Goal: Task Accomplishment & Management: Manage account settings

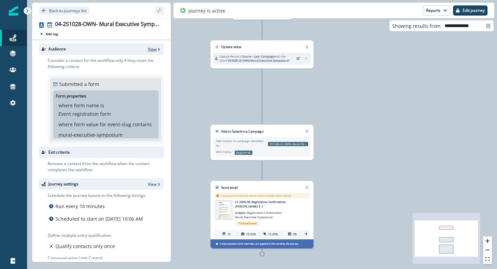
click at [155, 47] on p "View" at bounding box center [152, 49] width 9 height 6
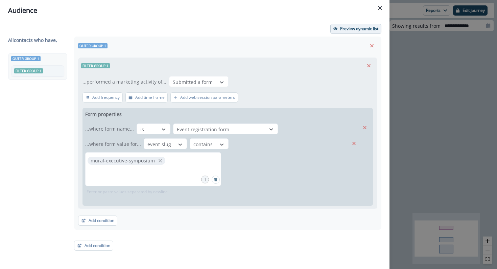
click at [344, 26] on p "Preview dynamic list" at bounding box center [359, 28] width 38 height 5
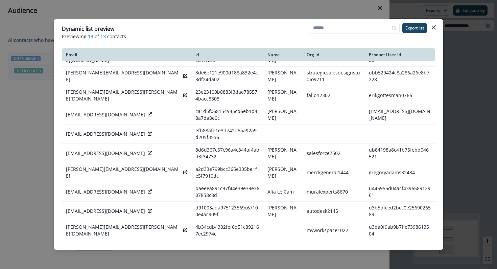
scroll to position [76, 0]
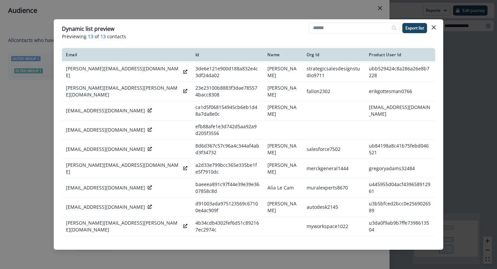
drag, startPoint x: 435, startPoint y: 26, endPoint x: 432, endPoint y: 25, distance: 3.4
click at [435, 26] on button "Close" at bounding box center [433, 27] width 11 height 11
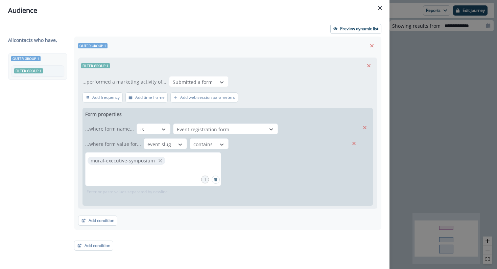
drag, startPoint x: 381, startPoint y: 10, endPoint x: 303, endPoint y: 1, distance: 78.5
click at [380, 9] on icon "Close" at bounding box center [380, 8] width 4 height 4
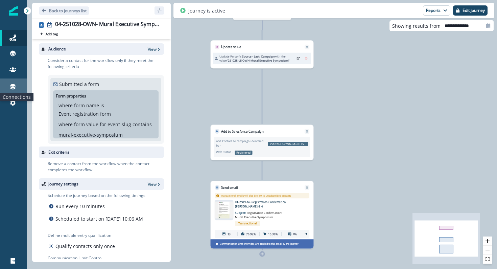
click at [11, 89] on icon at bounding box center [12, 86] width 7 height 7
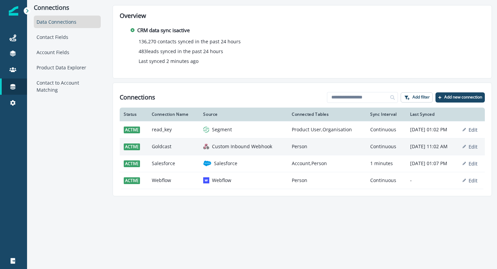
click at [173, 150] on td "Goldcast" at bounding box center [174, 146] width 52 height 17
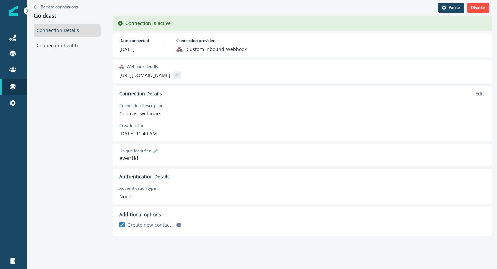
click at [178, 75] on icon "copy" at bounding box center [176, 75] width 2 height 2
click at [481, 95] on p "Edit" at bounding box center [479, 93] width 9 height 6
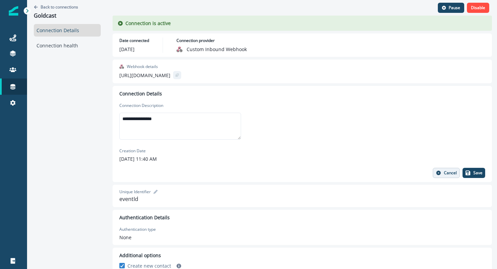
click at [448, 172] on p "Cancel" at bounding box center [449, 172] width 13 height 5
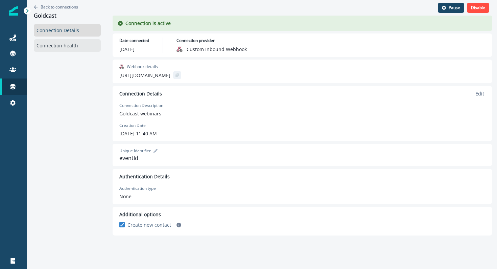
click at [55, 44] on link "Connection health" at bounding box center [67, 45] width 67 height 12
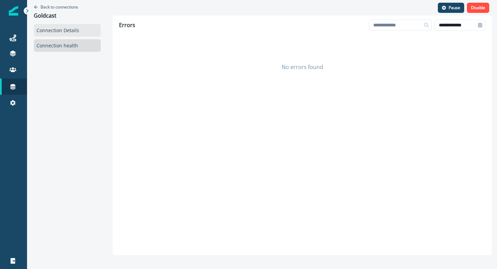
click at [62, 32] on link "Connection Details" at bounding box center [67, 30] width 67 height 12
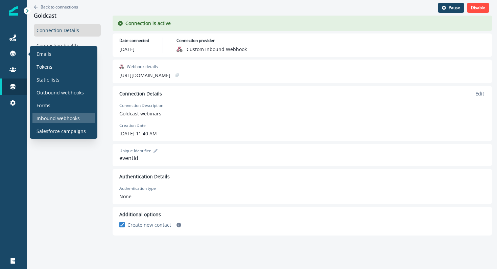
click at [51, 119] on p "Inbound webhooks" at bounding box center [57, 118] width 43 height 7
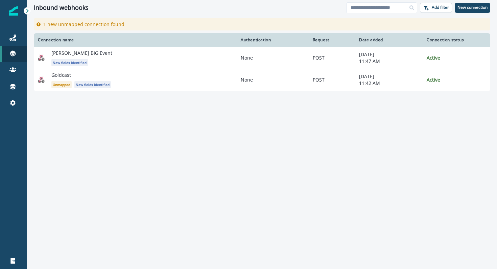
click at [135, 162] on div "Connection name Authentication Request Date added Connection status Jordan's BI…" at bounding box center [262, 150] width 470 height 235
click at [15, 86] on icon at bounding box center [12, 86] width 7 height 7
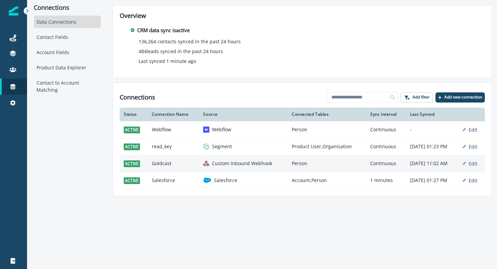
click at [244, 165] on p "Custom Inbound Webhook" at bounding box center [242, 163] width 60 height 7
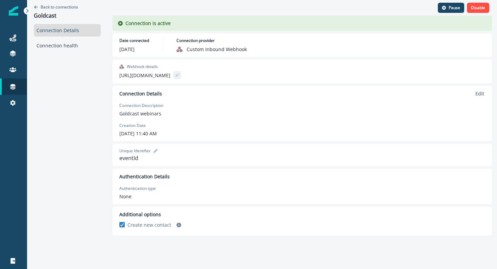
click at [181, 75] on button "copy" at bounding box center [177, 75] width 8 height 8
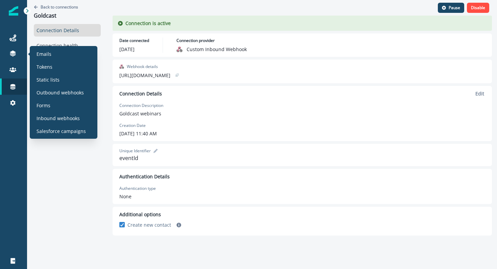
click at [79, 125] on div "Emails Tokens Static lists Outbound webhooks Forms Inbound webhooks Salesforce …" at bounding box center [63, 92] width 62 height 87
click at [75, 117] on p "Inbound webhooks" at bounding box center [57, 118] width 43 height 7
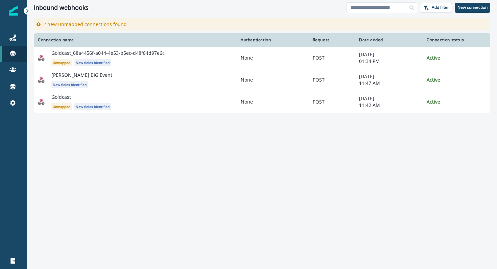
drag, startPoint x: 147, startPoint y: 193, endPoint x: 140, endPoint y: 169, distance: 25.6
click at [146, 193] on div "Connection name Authentication Request Date added Connection status Goldcast_68…" at bounding box center [262, 150] width 470 height 235
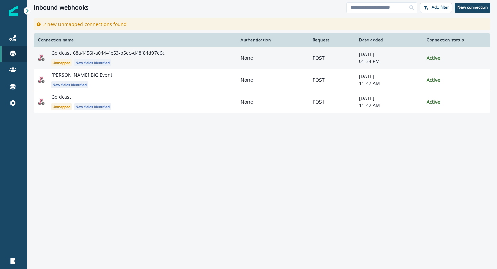
click at [126, 52] on p "Goldcast_68a4456f-a044-4e53-b5ec-d48f84d97e6c" at bounding box center [107, 53] width 113 height 7
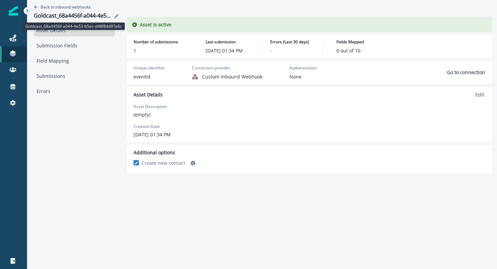
click at [96, 15] on div "Goldcast_68a4456f-a044-4e53-b5ec-d48f84d97e6c" at bounding box center [73, 15] width 78 height 7
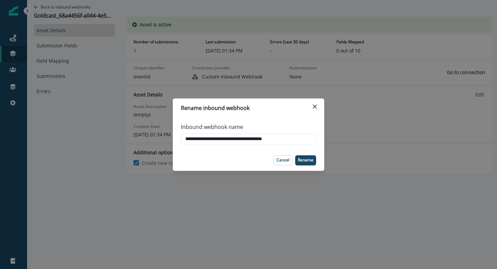
paste input "**"
type input "**********"
click at [307, 162] on p "Rename" at bounding box center [306, 159] width 16 height 5
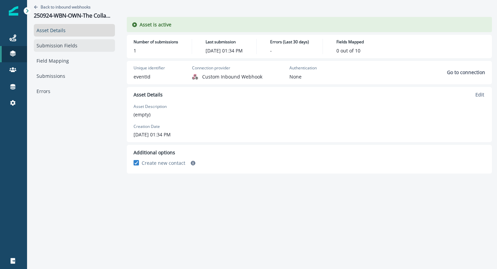
click at [66, 43] on link "Submission Fields" at bounding box center [74, 45] width 81 height 12
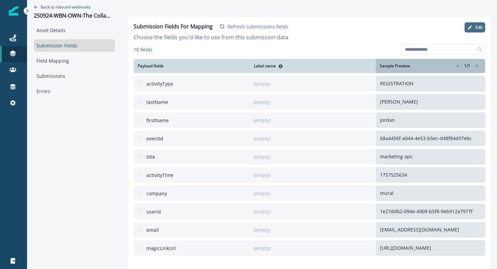
click at [469, 27] on icon "button" at bounding box center [469, 27] width 4 height 4
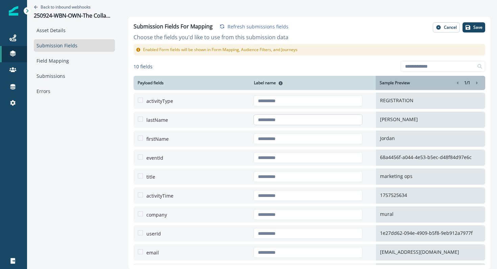
click at [294, 117] on input "text" at bounding box center [307, 119] width 109 height 11
click at [182, 60] on div "Collapse all 10 fields Payload fields Label name Sample Preview 1 / 1 activityT…" at bounding box center [308, 162] width 351 height 209
click at [69, 62] on link "Field Mapping" at bounding box center [74, 60] width 81 height 12
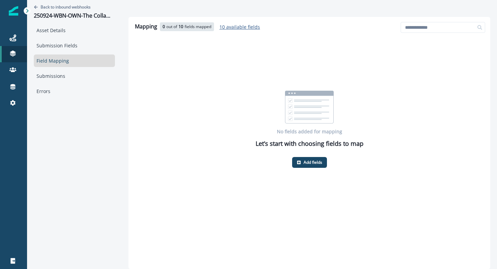
click at [60, 63] on link "Field Mapping" at bounding box center [74, 60] width 81 height 12
click at [303, 161] on button "Add fields" at bounding box center [309, 162] width 35 height 11
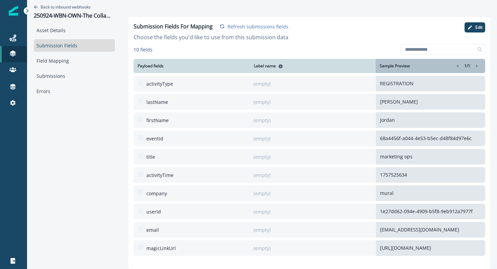
drag, startPoint x: 476, startPoint y: 26, endPoint x: 408, endPoint y: 44, distance: 70.2
click at [476, 26] on p "Edit" at bounding box center [478, 27] width 7 height 5
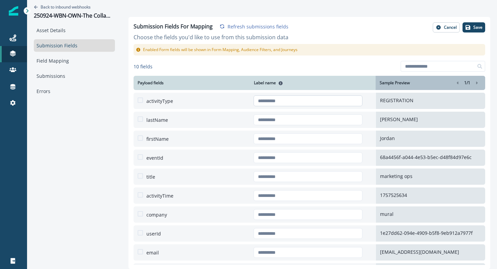
click at [302, 100] on input "text" at bounding box center [307, 100] width 109 height 11
click at [275, 100] on input "text" at bounding box center [307, 100] width 109 height 11
type input "**********"
type input "*********"
type input "**********"
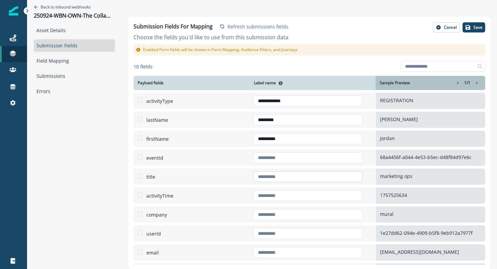
click at [299, 174] on input "text" at bounding box center [307, 176] width 109 height 11
type input "*********"
click at [320, 217] on input "text" at bounding box center [307, 214] width 109 height 11
type input "*******"
click at [320, 247] on input "text" at bounding box center [307, 252] width 109 height 11
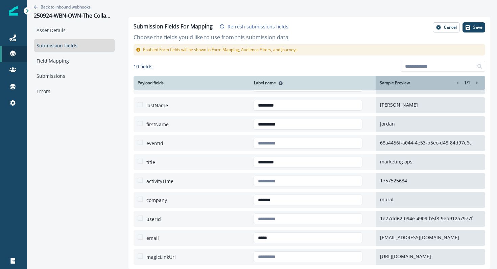
scroll to position [39, 0]
type input "*****"
click at [298, 251] on input "text" at bounding box center [307, 256] width 109 height 11
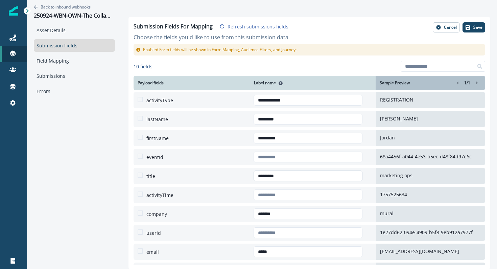
scroll to position [0, 0]
type input "**********"
click at [296, 159] on input "text" at bounding box center [307, 157] width 109 height 11
type input "********"
click at [473, 23] on button "Save" at bounding box center [473, 27] width 23 height 10
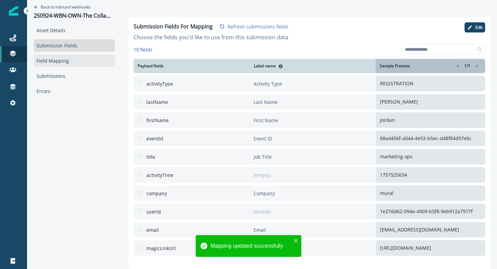
click at [58, 56] on link "Field Mapping" at bounding box center [74, 60] width 81 height 12
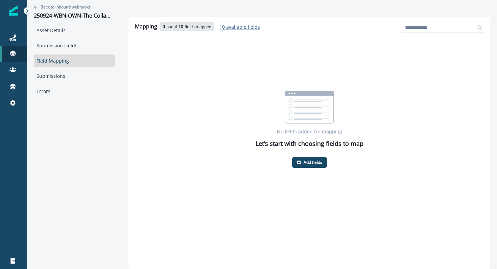
click at [238, 26] on p "10 available fields" at bounding box center [239, 27] width 41 height 6
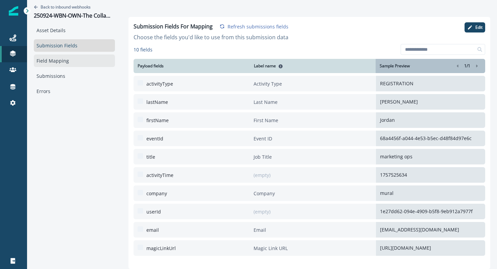
click at [71, 58] on link "Field Mapping" at bounding box center [74, 60] width 81 height 12
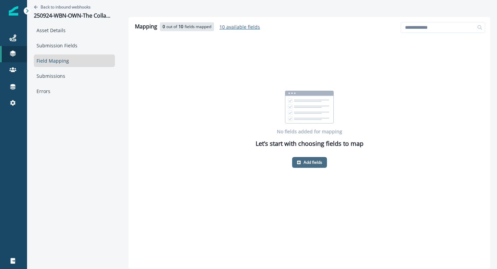
click at [309, 165] on button "Add fields" at bounding box center [309, 162] width 35 height 11
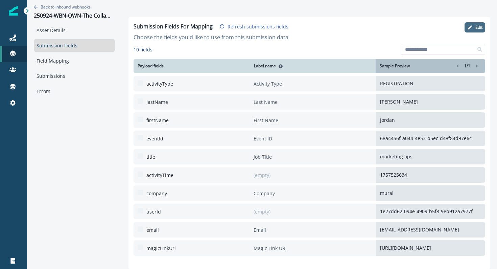
click at [477, 23] on button "Edit" at bounding box center [474, 27] width 21 height 10
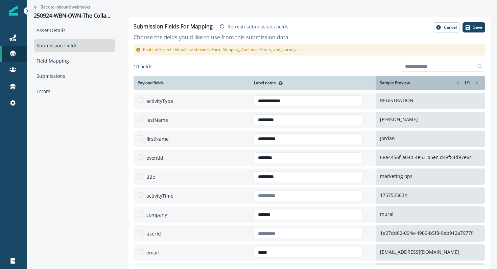
click at [140, 120] on span at bounding box center [139, 118] width 5 height 5
click at [140, 139] on span at bounding box center [139, 137] width 5 height 5
click at [139, 157] on span at bounding box center [139, 156] width 5 height 5
click at [137, 97] on label at bounding box center [138, 99] width 3 height 5
click at [141, 175] on span at bounding box center [139, 175] width 5 height 5
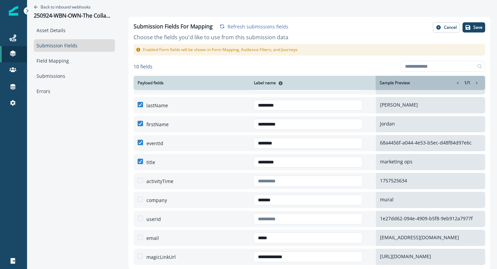
scroll to position [39, 0]
drag, startPoint x: 141, startPoint y: 174, endPoint x: 139, endPoint y: 189, distance: 15.0
click at [141, 196] on span at bounding box center [139, 198] width 5 height 5
click at [139, 234] on div at bounding box center [139, 237] width 9 height 7
click at [140, 234] on span at bounding box center [139, 236] width 5 height 5
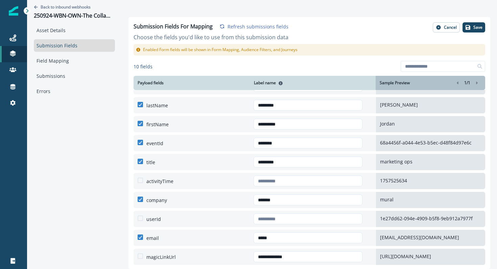
click at [140, 253] on span at bounding box center [139, 255] width 5 height 5
click at [468, 29] on icon "button" at bounding box center [467, 27] width 5 height 5
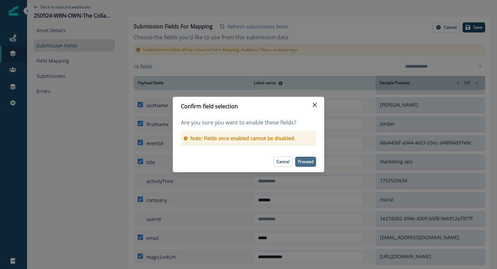
click at [306, 159] on p "Proceed" at bounding box center [306, 161] width 16 height 5
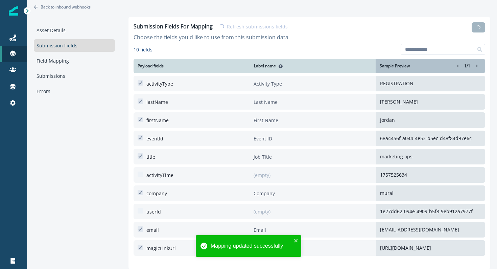
scroll to position [16, 0]
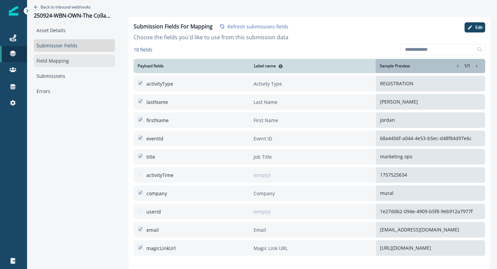
click at [85, 60] on link "Field Mapping" at bounding box center [74, 60] width 81 height 12
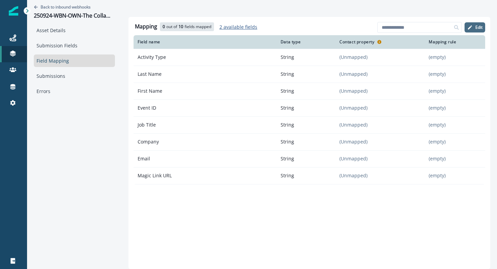
click at [479, 25] on p "Edit" at bounding box center [478, 27] width 7 height 5
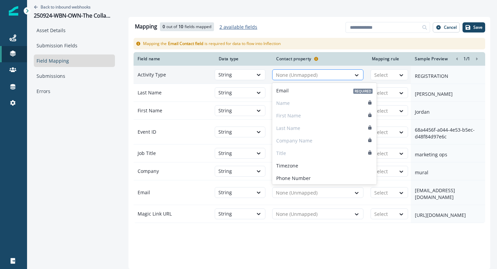
click at [321, 74] on div at bounding box center [312, 75] width 72 height 8
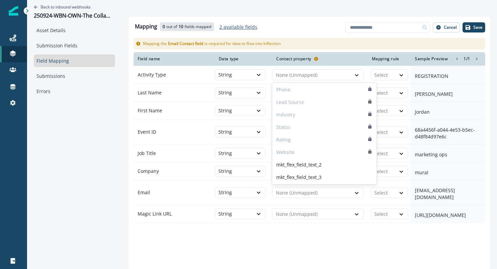
scroll to position [401, 0]
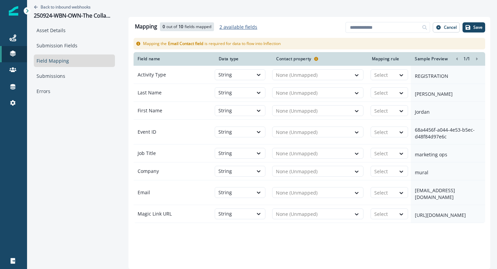
click at [344, 29] on div "Mapping 0 out of 10 fields mapped 2 available fields Add fields Cancel Save" at bounding box center [308, 28] width 351 height 14
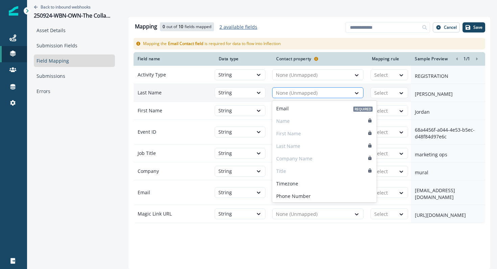
click at [340, 93] on div at bounding box center [312, 93] width 72 height 8
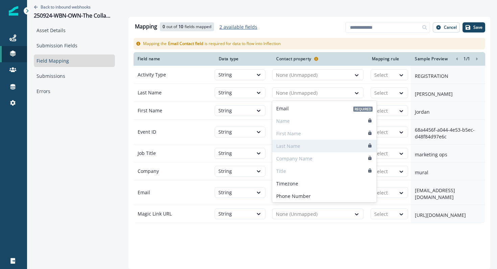
click at [297, 147] on p "Last Name" at bounding box center [288, 145] width 24 height 7
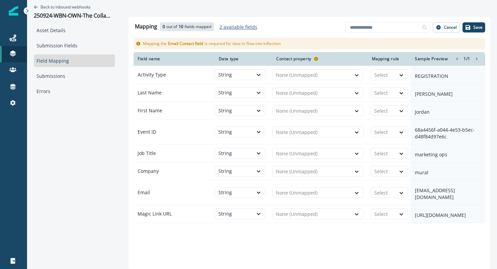
click at [115, 176] on div "Back to inbound webhooks 250924-WBN-OWN-The Collaborative Sales Playbook Asset …" at bounding box center [74, 126] width 95 height 252
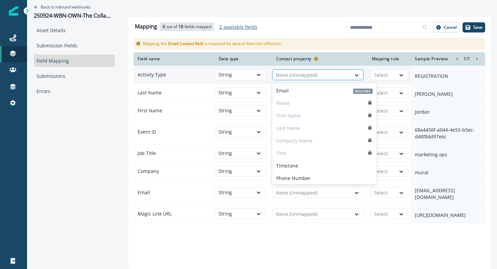
click at [301, 77] on div at bounding box center [312, 75] width 72 height 8
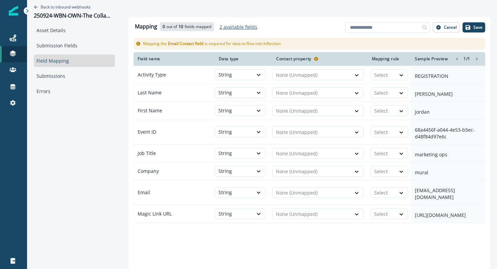
click at [65, 160] on div "Back to inbound webhooks 250924-WBN-OWN-The Collaborative Sales Playbook Asset …" at bounding box center [74, 126] width 95 height 252
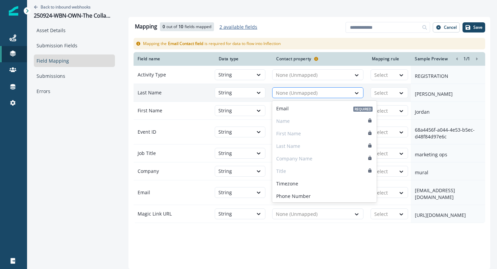
click at [325, 94] on div at bounding box center [312, 93] width 72 height 8
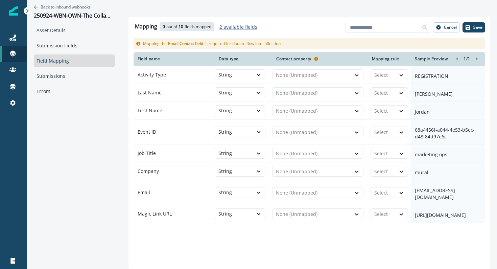
click at [42, 153] on div "Back to inbound webhooks 250924-WBN-OWN-The Collaborative Sales Playbook Asset …" at bounding box center [74, 126] width 95 height 252
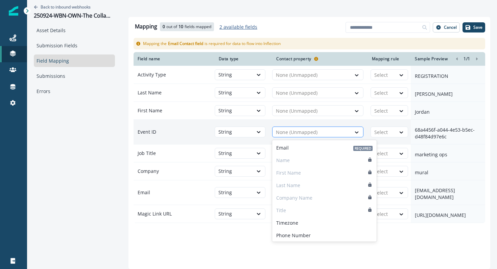
click at [287, 136] on div "None (Unmapped)" at bounding box center [311, 132] width 78 height 11
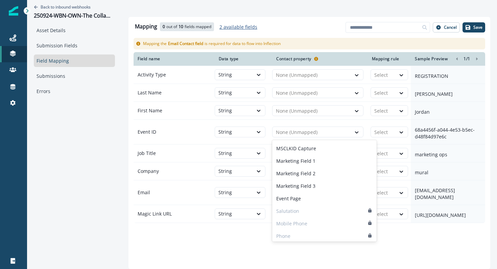
scroll to position [286, 0]
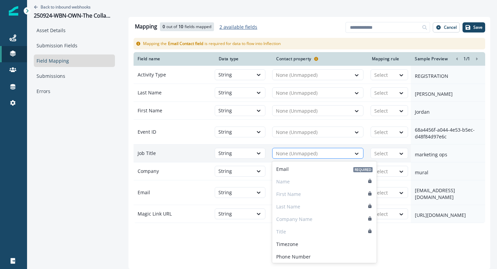
drag, startPoint x: 299, startPoint y: 153, endPoint x: 294, endPoint y: 148, distance: 7.0
click at [299, 153] on div at bounding box center [312, 153] width 72 height 8
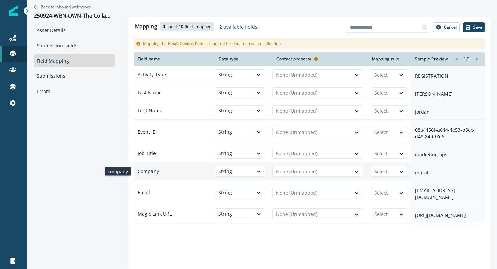
drag, startPoint x: 149, startPoint y: 173, endPoint x: 179, endPoint y: 172, distance: 29.8
click at [149, 173] on p "Company" at bounding box center [173, 171] width 81 height 12
click at [300, 178] on td "None (Unmapped)" at bounding box center [319, 171] width 95 height 18
click at [300, 171] on div at bounding box center [312, 171] width 72 height 8
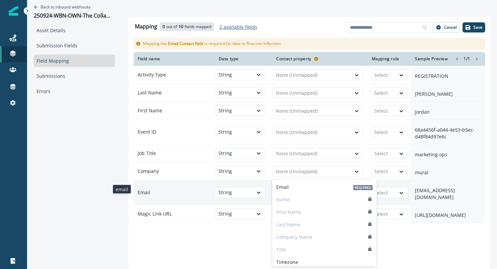
click at [197, 188] on p "Email" at bounding box center [173, 192] width 81 height 12
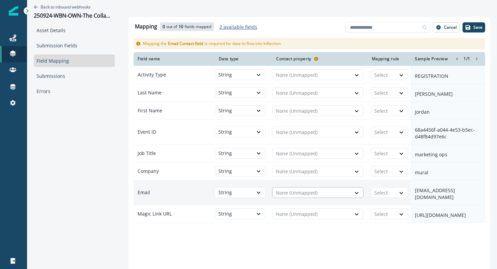
click at [295, 190] on div at bounding box center [312, 192] width 72 height 8
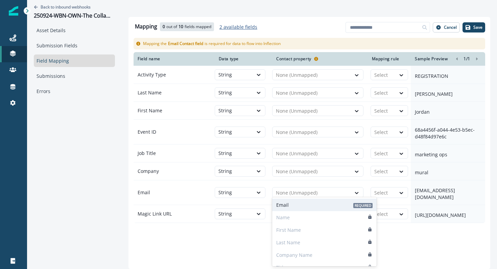
click at [297, 201] on div "Email Required" at bounding box center [324, 204] width 104 height 12
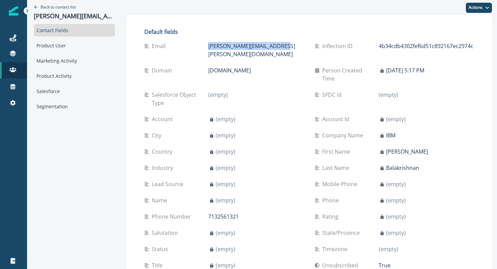
scroll to position [1, 0]
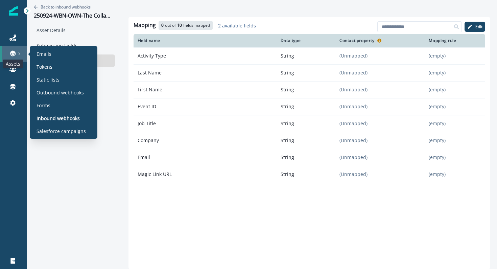
click at [14, 53] on icon at bounding box center [12, 53] width 7 height 7
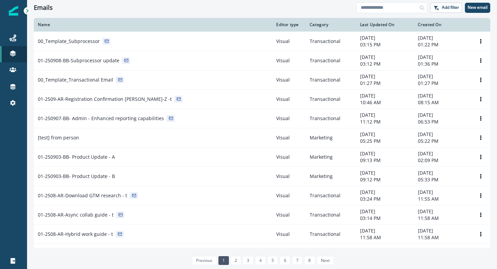
click at [194, 11] on div "Emails Add filter New email" at bounding box center [262, 7] width 470 height 15
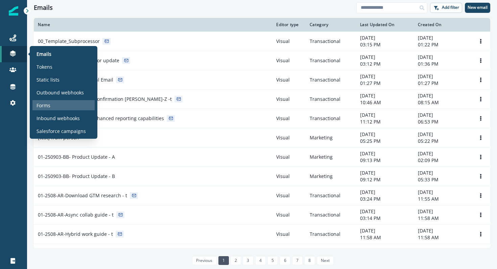
click at [61, 107] on div "Forms" at bounding box center [63, 105] width 62 height 10
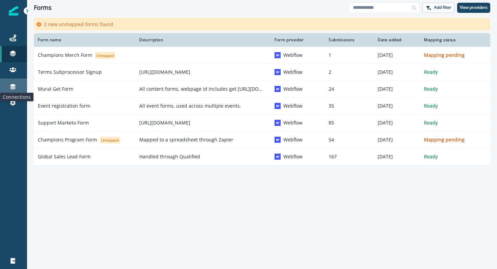
click at [12, 86] on icon at bounding box center [12, 86] width 7 height 7
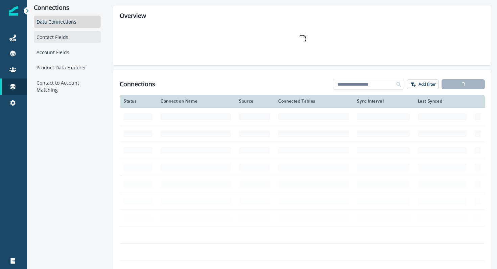
click at [56, 39] on div "Contact Fields" at bounding box center [67, 37] width 67 height 12
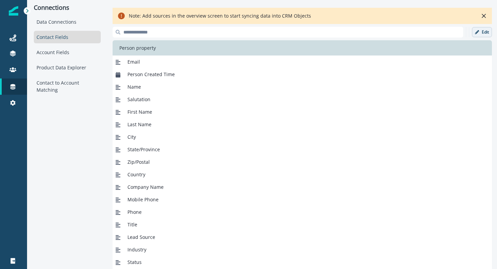
click at [483, 33] on p "Edit" at bounding box center [484, 32] width 7 height 5
click at [441, 32] on p "Add new field" at bounding box center [429, 32] width 31 height 6
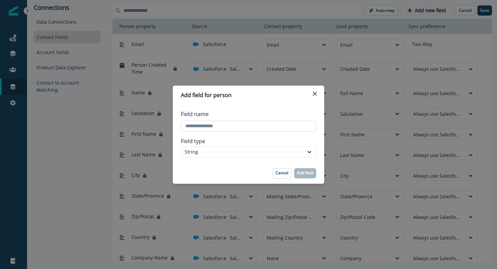
click at [242, 129] on input "Field name" at bounding box center [248, 126] width 135 height 11
type input "**********"
drag, startPoint x: 304, startPoint y: 173, endPoint x: 244, endPoint y: 129, distance: 74.3
click at [244, 129] on section "Add field for person Field name Field type String Cancel Add field" at bounding box center [248, 134] width 151 height 98
click at [297, 171] on p "Add field" at bounding box center [305, 172] width 17 height 5
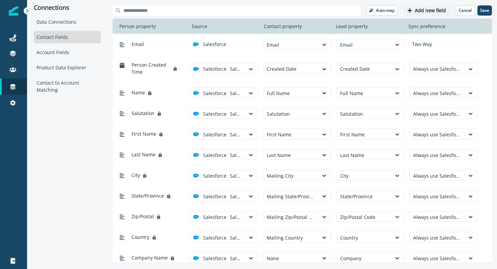
click at [422, 11] on p "Add new field" at bounding box center [429, 11] width 31 height 6
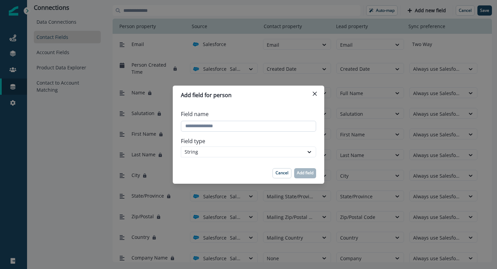
click at [294, 123] on input "Field name" at bounding box center [248, 126] width 135 height 11
type input "**********"
click at [305, 173] on p "Add field" at bounding box center [305, 172] width 17 height 5
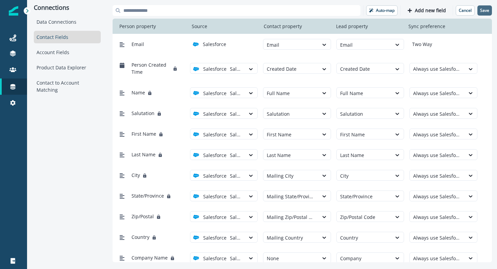
click at [485, 12] on p "Save" at bounding box center [484, 10] width 9 height 5
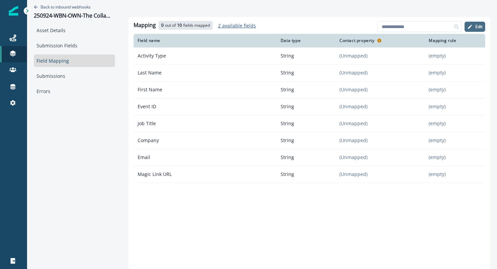
click at [478, 26] on p "Edit" at bounding box center [478, 26] width 7 height 5
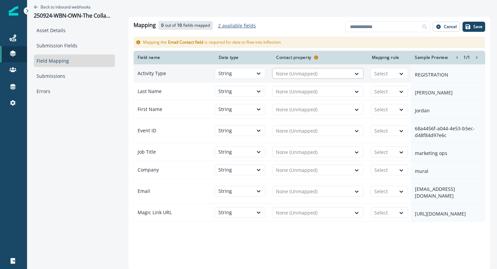
click at [327, 76] on div at bounding box center [312, 74] width 72 height 8
type input "***"
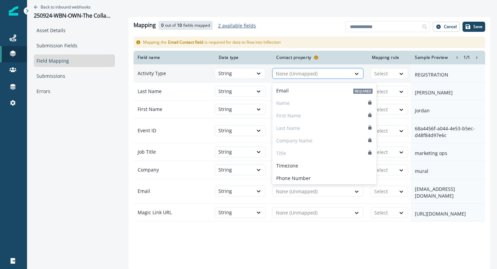
click at [318, 71] on div at bounding box center [312, 74] width 72 height 8
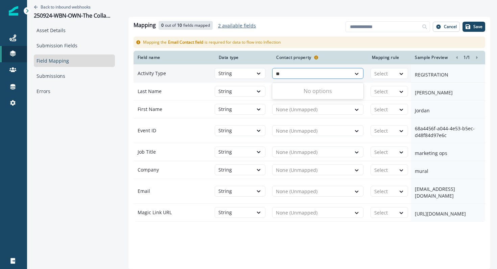
type input "***"
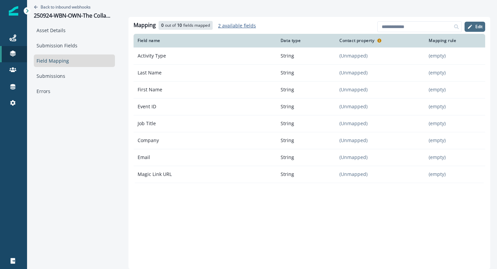
click at [478, 28] on p "Edit" at bounding box center [478, 26] width 7 height 5
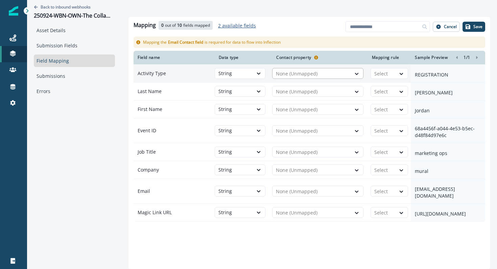
click at [294, 75] on div at bounding box center [312, 74] width 72 height 8
type input "***"
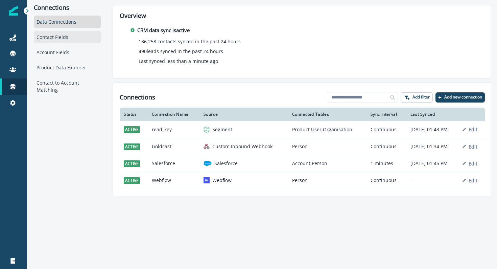
click at [71, 39] on div "Contact Fields" at bounding box center [67, 37] width 67 height 12
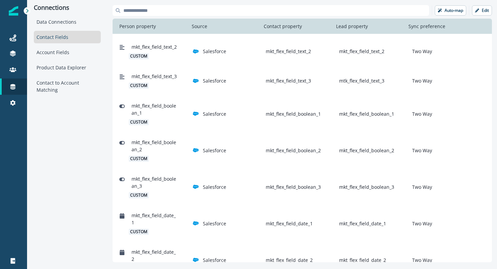
scroll to position [522, 0]
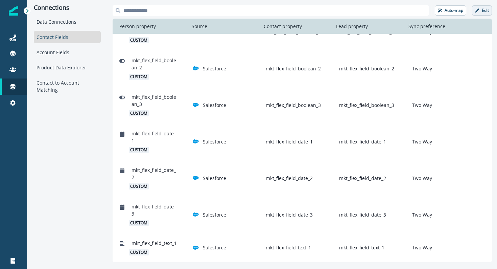
click at [482, 12] on p "Edit" at bounding box center [484, 10] width 7 height 5
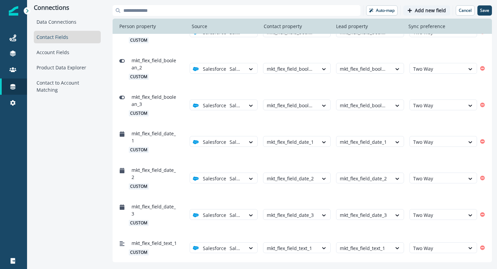
click at [424, 9] on p "Add new field" at bounding box center [429, 11] width 31 height 6
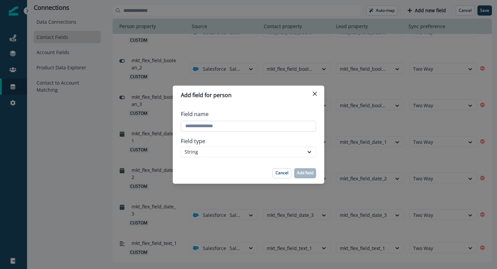
click at [222, 125] on input "Field name" at bounding box center [248, 126] width 135 height 11
type input "**********"
click at [302, 174] on p "Add field" at bounding box center [305, 172] width 17 height 5
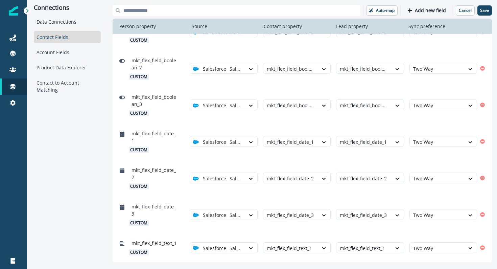
scroll to position [558, 0]
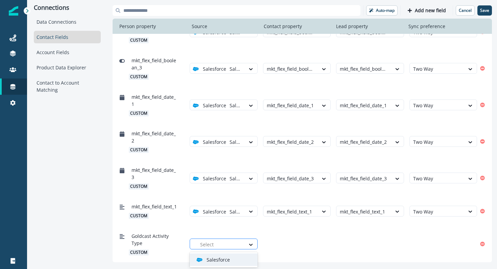
click at [240, 241] on div at bounding box center [220, 244] width 41 height 8
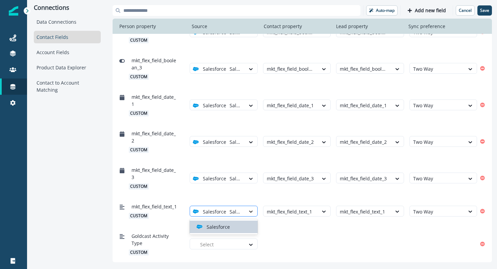
click at [246, 212] on div at bounding box center [250, 211] width 11 height 7
click at [289, 228] on div "Goldcast Activity Type custom Select" at bounding box center [301, 243] width 379 height 36
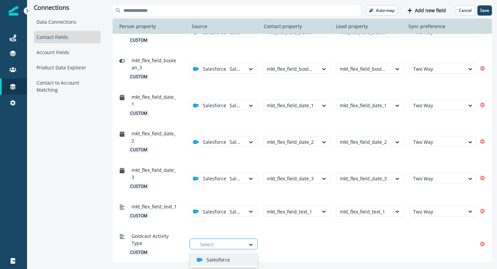
click at [235, 246] on div at bounding box center [220, 244] width 41 height 8
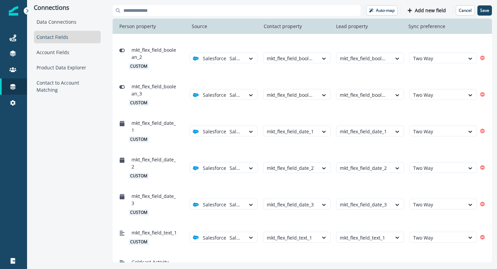
scroll to position [555, 0]
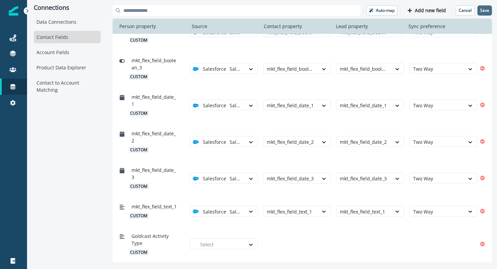
click at [487, 9] on p "Save" at bounding box center [484, 10] width 9 height 5
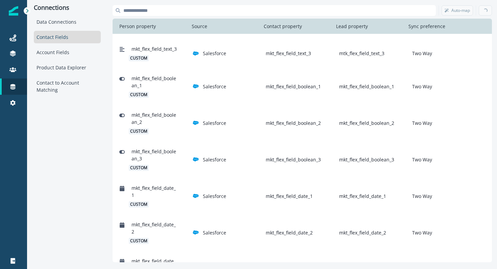
scroll to position [558, 0]
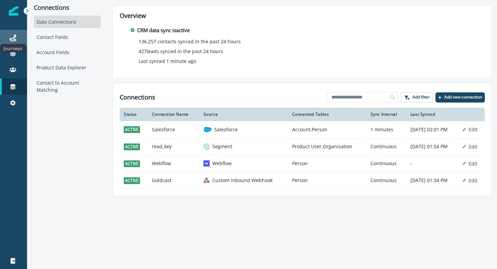
click at [9, 39] on icon at bounding box center [12, 37] width 7 height 7
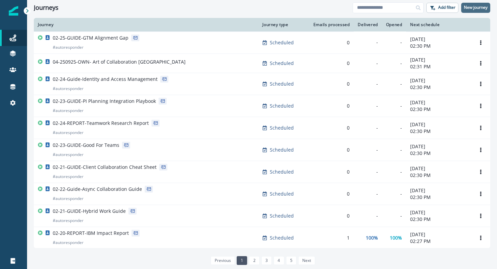
click at [465, 7] on p "New journey" at bounding box center [475, 7] width 24 height 5
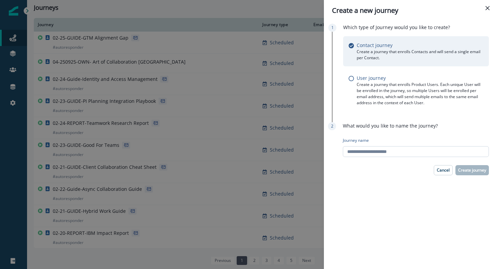
click at [426, 152] on input "Journey name" at bounding box center [415, 151] width 146 height 11
paste input "**********"
type input "**********"
click at [463, 168] on p "Create journey" at bounding box center [472, 170] width 28 height 5
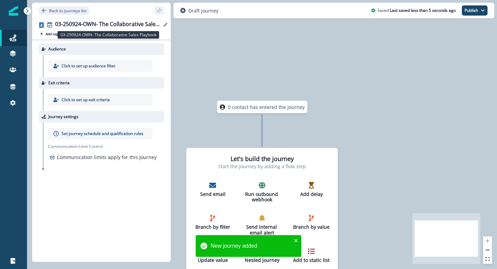
click at [91, 25] on div "03-250924-OWN- The Collaborative Sales Playbook" at bounding box center [108, 24] width 106 height 7
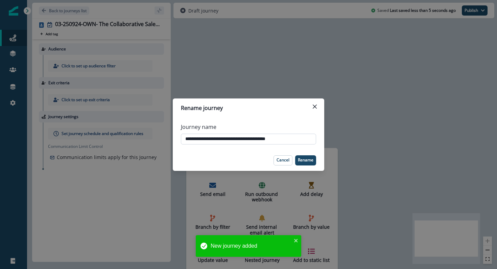
click at [224, 136] on input "**********" at bounding box center [248, 138] width 135 height 11
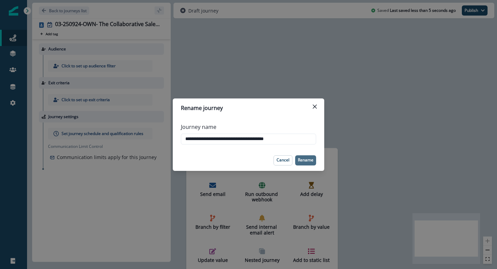
type input "**********"
click at [304, 161] on p "Rename" at bounding box center [306, 159] width 16 height 5
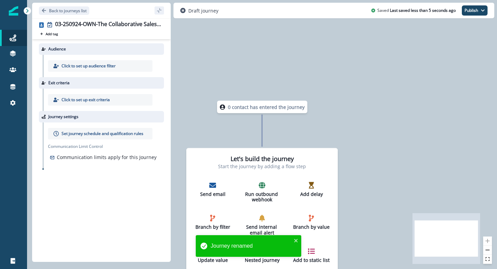
click at [75, 62] on div "Click to set up audience filter" at bounding box center [100, 65] width 104 height 11
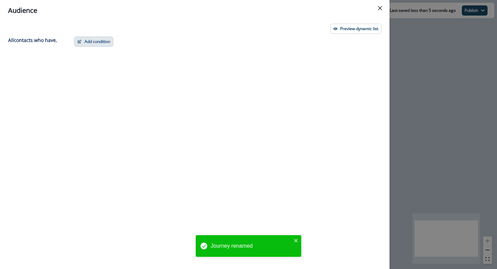
click at [87, 44] on button "Add condition" at bounding box center [93, 41] width 39 height 10
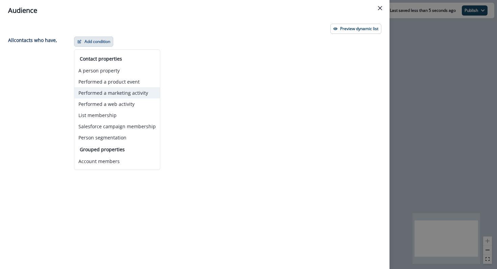
click at [107, 94] on button "Performed a marketing activity" at bounding box center [116, 92] width 85 height 11
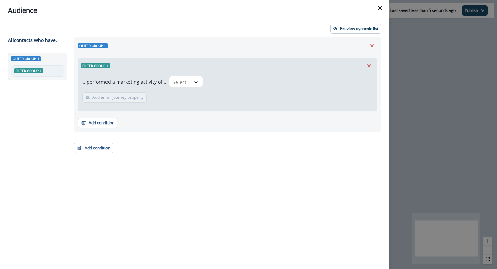
click at [181, 81] on div at bounding box center [180, 82] width 14 height 8
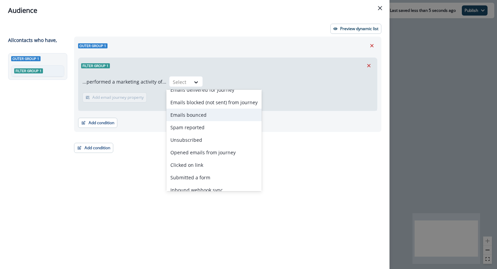
scroll to position [26, 0]
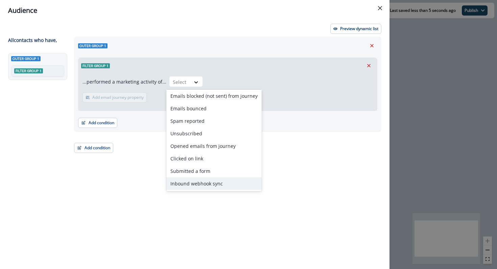
click at [217, 184] on div "Inbound webhook sync" at bounding box center [213, 183] width 95 height 12
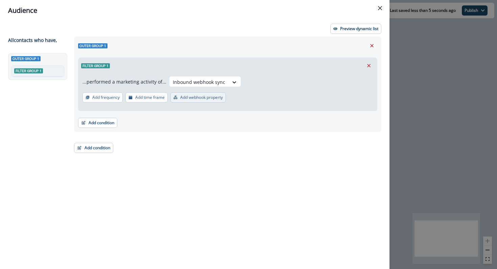
click at [201, 96] on p "Add webhook property" at bounding box center [201, 97] width 43 height 5
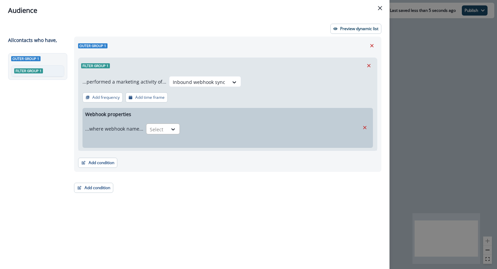
drag, startPoint x: 166, startPoint y: 129, endPoint x: 162, endPoint y: 128, distance: 4.0
click at [166, 129] on div "Select" at bounding box center [156, 129] width 21 height 11
drag, startPoint x: 158, startPoint y: 144, endPoint x: 194, endPoint y: 135, distance: 36.5
click at [158, 144] on div "is" at bounding box center [162, 144] width 34 height 12
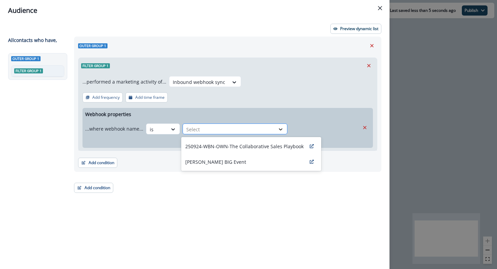
click at [277, 130] on icon at bounding box center [280, 129] width 6 height 7
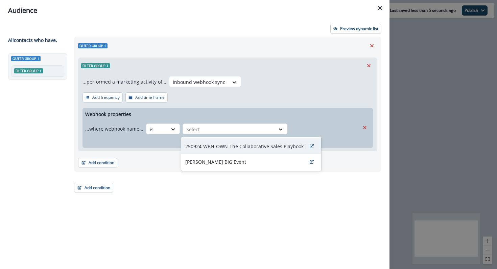
click at [205, 146] on p "250924-WBN-OWN-The Collaborative Sales Playbook" at bounding box center [244, 146] width 118 height 7
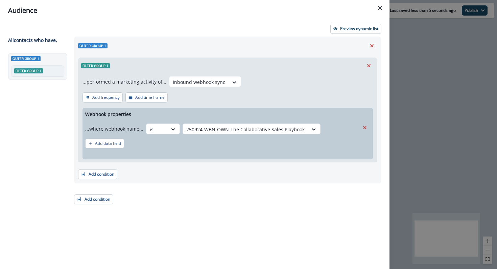
drag, startPoint x: 205, startPoint y: 146, endPoint x: 208, endPoint y: 149, distance: 4.1
click at [208, 149] on div "Webhook properties ...where webhook name... is 250924-WBN-OWN-The Collaborative…" at bounding box center [227, 133] width 290 height 51
click at [355, 32] on button "Preview dynamic list" at bounding box center [355, 29] width 51 height 10
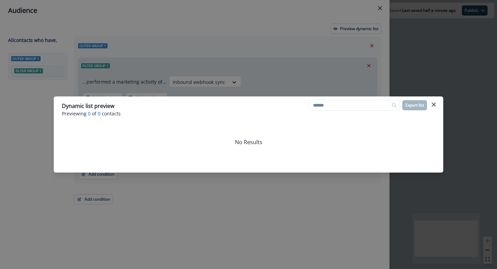
drag, startPoint x: 433, startPoint y: 103, endPoint x: 428, endPoint y: 103, distance: 5.4
click at [433, 103] on icon "Close" at bounding box center [433, 104] width 4 height 4
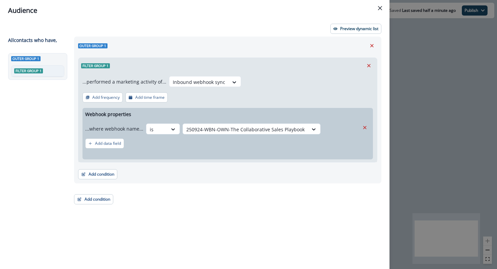
drag, startPoint x: 96, startPoint y: 145, endPoint x: 137, endPoint y: 150, distance: 41.9
click at [137, 150] on div "Webhook properties ...where webhook name... is 250924-WBN-OWN-The Collaborative…" at bounding box center [227, 133] width 290 height 51
click at [137, 152] on div "Add webhook property" at bounding box center [227, 155] width 290 height 8
drag, startPoint x: 106, startPoint y: 146, endPoint x: 168, endPoint y: 152, distance: 62.4
click at [168, 152] on div "Webhook properties ...where webhook name... is 250924-WBN-OWN-The Collaborative…" at bounding box center [227, 133] width 290 height 51
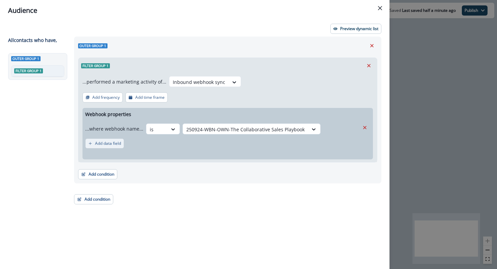
click at [107, 142] on p "Add data field" at bounding box center [108, 143] width 26 height 5
click at [178, 145] on icon at bounding box center [180, 144] width 6 height 7
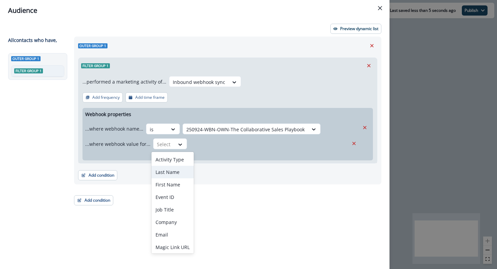
scroll to position [1, 0]
drag, startPoint x: 177, startPoint y: 159, endPoint x: 261, endPoint y: 227, distance: 108.1
click at [261, 227] on body "A newer version of Inflection.io is available. Refresh your page to load the la…" at bounding box center [248, 134] width 497 height 269
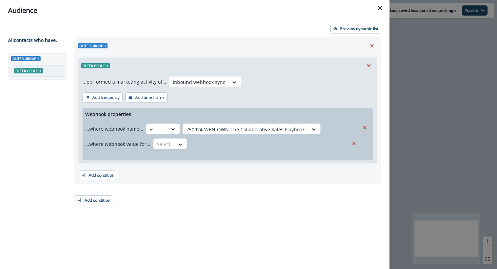
click at [261, 227] on div "Outer group 1 Filter group 1 ...performed a marketing activity of... Inbound we…" at bounding box center [225, 139] width 311 height 207
click at [278, 183] on div "Outer group 1 Filter group 1 ...performed a marketing activity of... Inbound we…" at bounding box center [227, 110] width 307 height 148
click at [377, 10] on button "Close" at bounding box center [379, 8] width 11 height 11
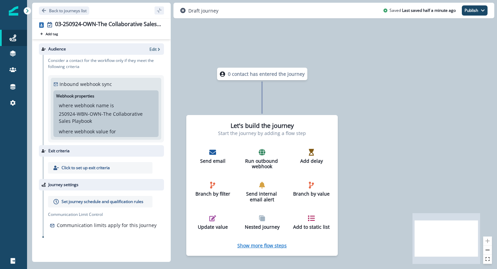
click at [263, 242] on p "Show more flow steps" at bounding box center [261, 245] width 49 height 6
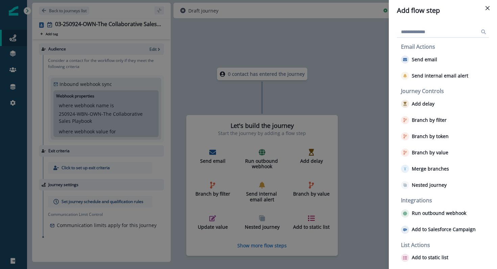
scroll to position [3, 0]
click at [455, 228] on p "Add to Salesforce Campaign" at bounding box center [443, 229] width 64 height 6
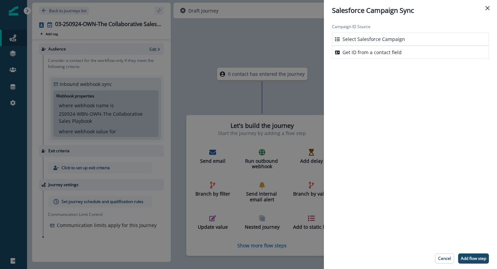
click at [361, 39] on p "Select Salesforce Campaign" at bounding box center [373, 38] width 62 height 7
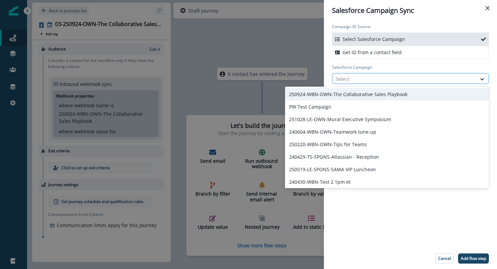
click at [365, 80] on div at bounding box center [403, 79] width 137 height 8
click at [364, 90] on div "250924-WBN-OWN-The Collaborative Sales Playbook" at bounding box center [387, 94] width 204 height 12
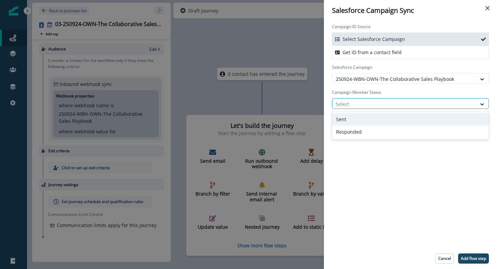
click at [366, 102] on div at bounding box center [403, 104] width 137 height 8
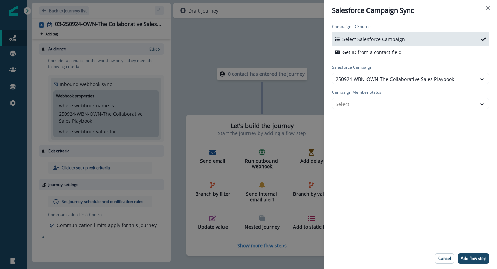
click at [408, 160] on div "Campaign ID Source Select Salesforce Campaign Get ID from a contact field Sales…" at bounding box center [410, 134] width 173 height 227
click at [479, 256] on p "Add flow step" at bounding box center [472, 258] width 25 height 5
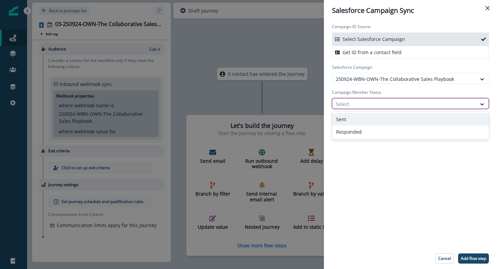
click at [473, 104] on div "Select" at bounding box center [404, 103] width 144 height 11
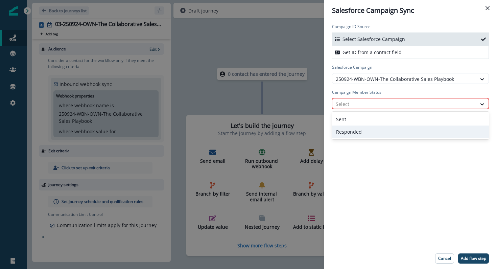
click at [471, 128] on div "Responded" at bounding box center [410, 131] width 157 height 12
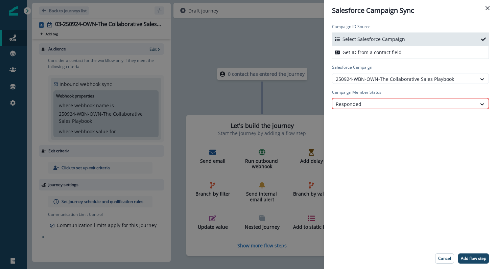
click at [471, 128] on div "Campaign ID Source Select Salesforce Campaign Get ID from a contact field Sales…" at bounding box center [410, 134] width 173 height 227
click at [436, 109] on div "Campaign ID Source Select Salesforce Campaign Get ID from a contact field Sales…" at bounding box center [410, 134] width 173 height 227
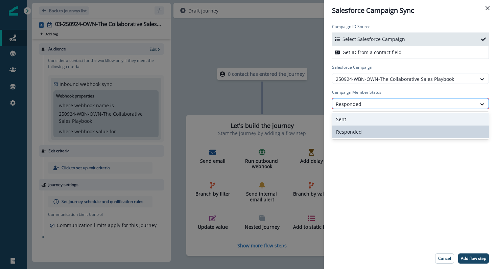
click at [435, 104] on div at bounding box center [403, 104] width 137 height 8
click at [430, 116] on div "Sent" at bounding box center [410, 119] width 157 height 12
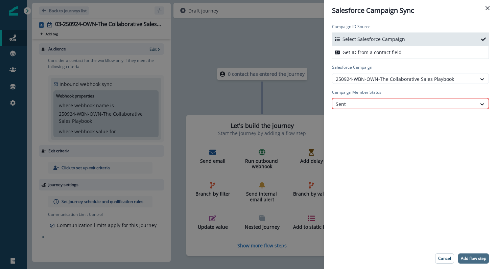
click at [473, 258] on p "Add flow step" at bounding box center [472, 258] width 25 height 5
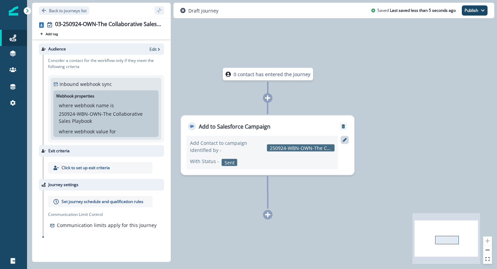
click at [344, 139] on icon at bounding box center [344, 140] width 4 height 4
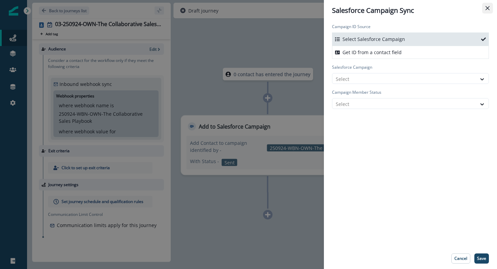
click at [484, 9] on button "Close" at bounding box center [487, 8] width 11 height 11
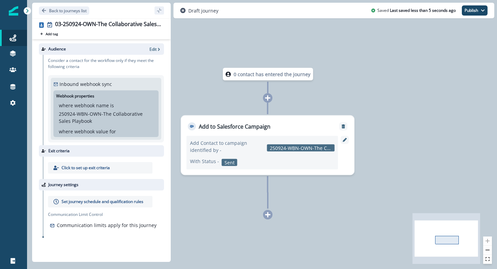
click at [265, 102] on div at bounding box center [267, 97] width 9 height 9
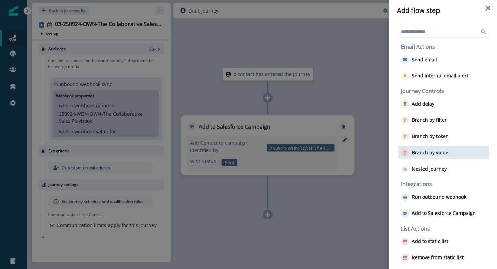
scroll to position [0, 0]
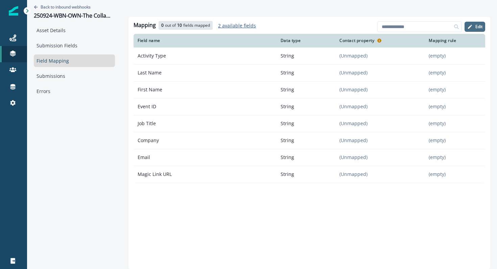
click at [475, 26] on p "Edit" at bounding box center [478, 26] width 7 height 5
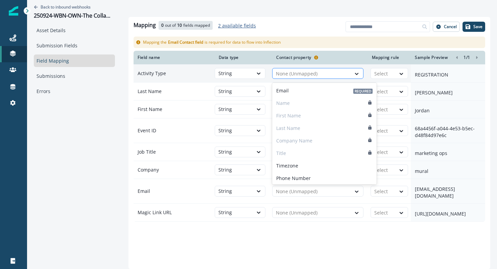
click at [322, 73] on div at bounding box center [312, 74] width 72 height 8
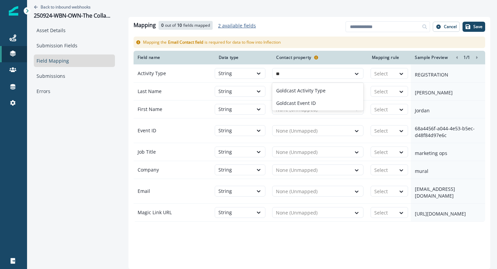
type input "***"
click at [314, 92] on p "Goldcast Activity Type" at bounding box center [300, 90] width 49 height 7
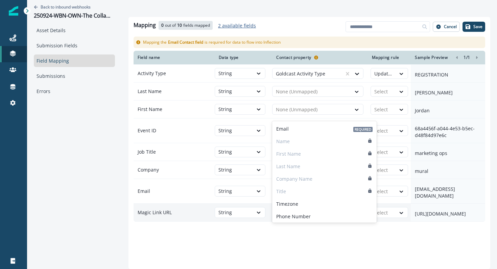
drag, startPoint x: 297, startPoint y: 232, endPoint x: 306, endPoint y: 249, distance: 19.2
click at [306, 221] on td "Email, 1 of 41. 41 results available. Use Up and Down to choose options, press …" at bounding box center [319, 212] width 95 height 18
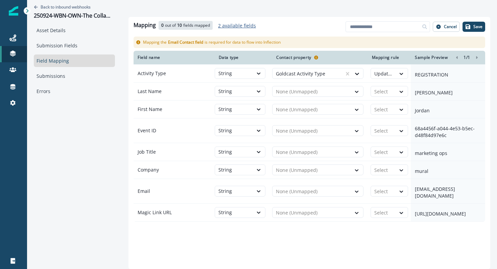
drag, startPoint x: 84, startPoint y: 191, endPoint x: 120, endPoint y: 157, distance: 49.5
click at [84, 191] on div "Back to inbound webhooks 250924-WBN-OWN-The Collaborative Sales Playbook Asset …" at bounding box center [74, 126] width 95 height 252
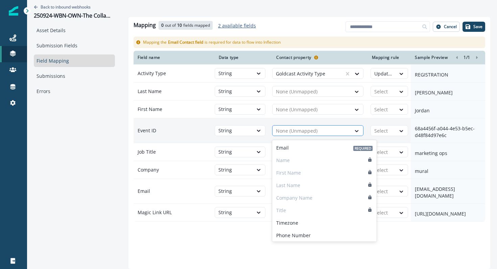
click at [333, 135] on div at bounding box center [312, 131] width 72 height 8
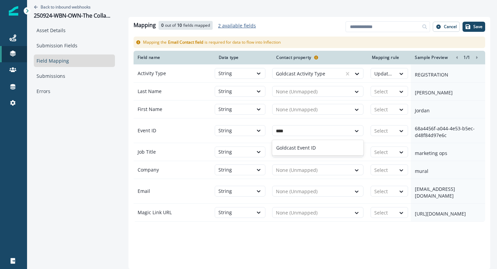
type input "*****"
click at [340, 152] on div "Goldcast Event ID" at bounding box center [317, 147] width 91 height 12
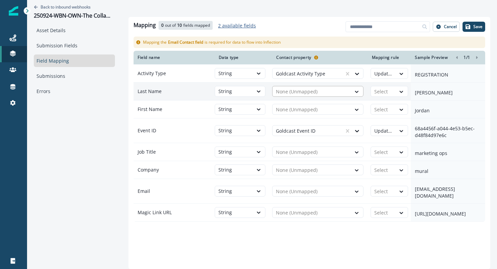
click at [306, 93] on div at bounding box center [312, 91] width 72 height 8
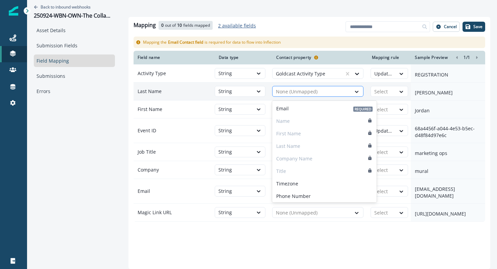
click at [283, 92] on div at bounding box center [312, 91] width 72 height 8
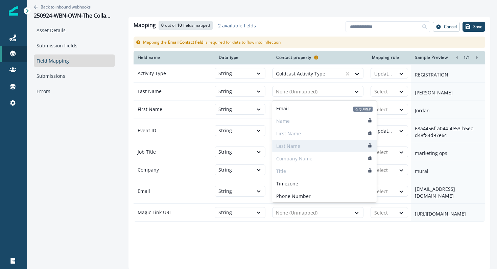
click at [290, 147] on p "Last Name" at bounding box center [288, 145] width 24 height 7
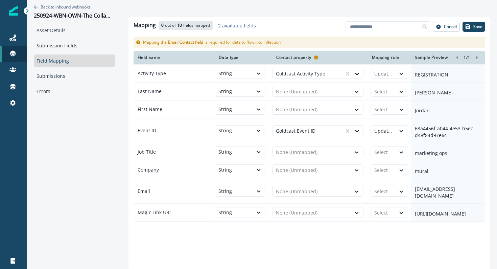
click at [119, 148] on div "Back to inbound webhooks 250924-WBN-OWN-The Collaborative Sales Playbook Asset …" at bounding box center [74, 126] width 95 height 252
click at [468, 28] on icon "button" at bounding box center [467, 26] width 5 height 5
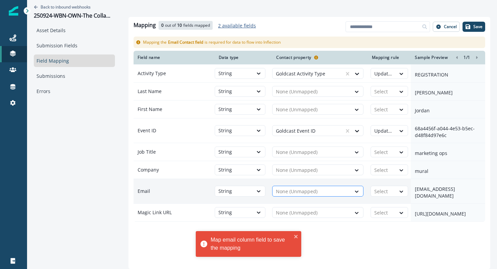
click at [321, 187] on div at bounding box center [312, 191] width 72 height 8
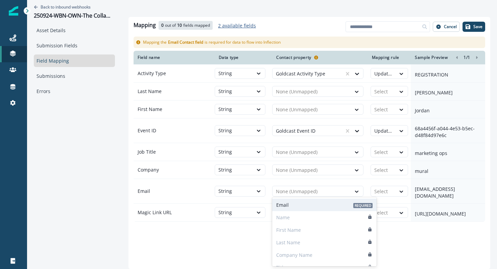
click at [312, 201] on div "Email Required" at bounding box center [324, 204] width 104 height 12
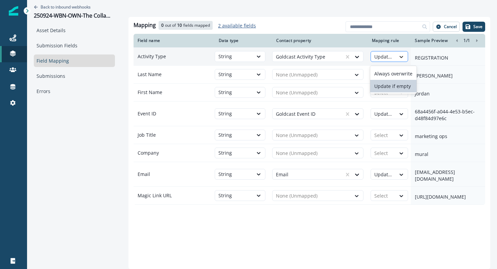
click at [398, 59] on icon at bounding box center [401, 56] width 6 height 7
click at [401, 71] on div "Always overwrite" at bounding box center [393, 73] width 46 height 12
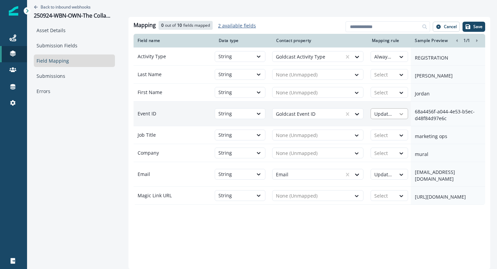
click at [399, 116] on icon at bounding box center [401, 113] width 6 height 7
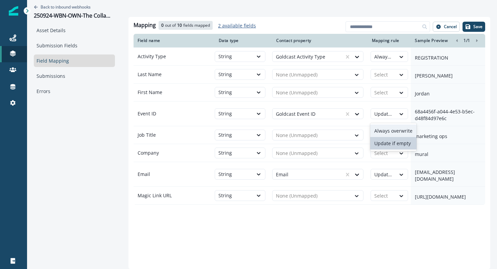
click at [396, 126] on div "Always overwrite" at bounding box center [393, 130] width 46 height 12
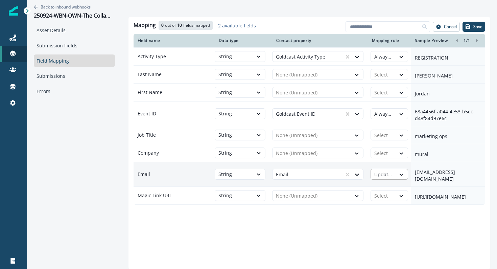
click at [391, 175] on div at bounding box center [383, 174] width 18 height 8
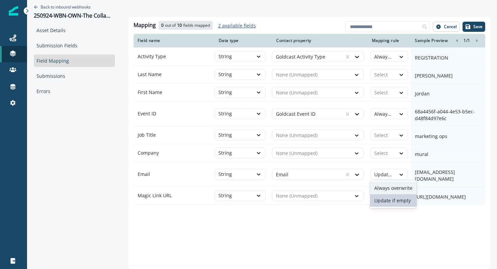
click at [391, 187] on div "Always overwrite" at bounding box center [393, 187] width 46 height 12
click at [469, 25] on icon "button" at bounding box center [467, 26] width 5 height 5
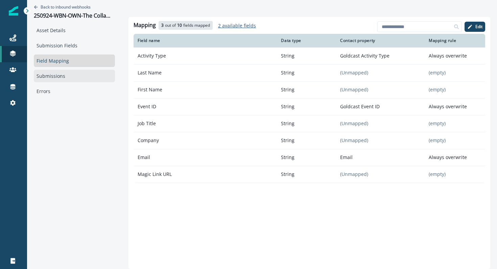
click at [42, 76] on link "Submissions" at bounding box center [74, 76] width 81 height 12
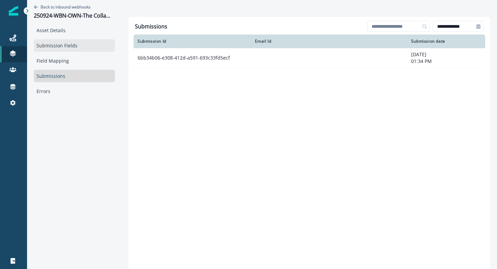
click at [50, 45] on link "Submission Fields" at bounding box center [74, 45] width 81 height 12
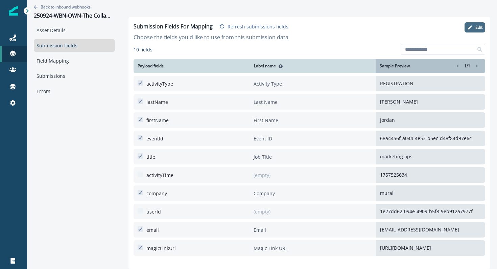
click at [470, 30] on button "Edit" at bounding box center [474, 27] width 21 height 10
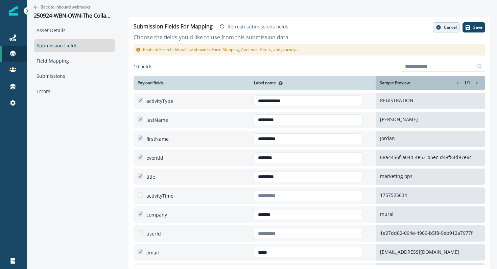
click at [442, 25] on button "Cancel" at bounding box center [445, 27] width 27 height 10
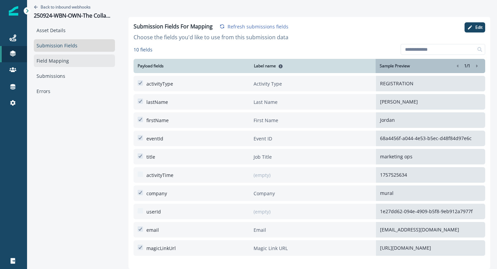
click at [106, 60] on link "Field Mapping" at bounding box center [74, 60] width 81 height 12
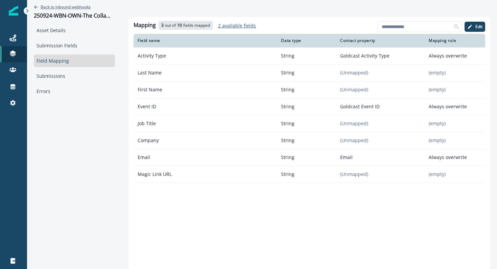
click at [76, 7] on p "Back to inbound webhooks" at bounding box center [66, 7] width 50 height 6
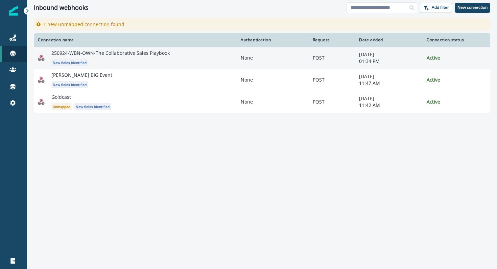
click at [155, 52] on p "250924-WBN-OWN-The Collaborative Sales Playbook" at bounding box center [110, 53] width 118 height 7
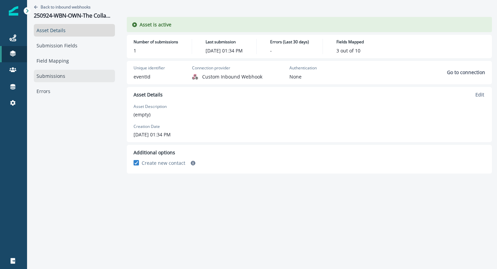
click at [66, 73] on link "Submissions" at bounding box center [74, 76] width 81 height 12
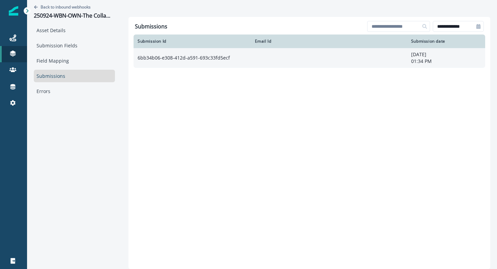
click at [187, 58] on td "6bb34b06-e308-412d-a591-693c33fd5ecf" at bounding box center [191, 57] width 117 height 19
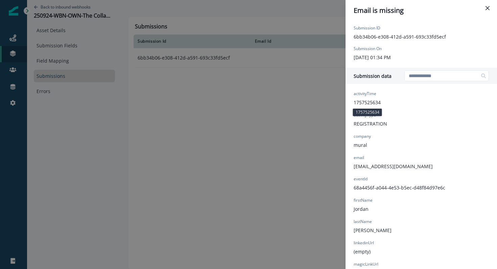
scroll to position [0, 0]
drag, startPoint x: 449, startPoint y: 186, endPoint x: 354, endPoint y: 185, distance: 95.6
click at [352, 184] on div "activityTime 1757525634 activityType REGISTRATION company mural email jmauldin+…" at bounding box center [420, 214] width 151 height 257
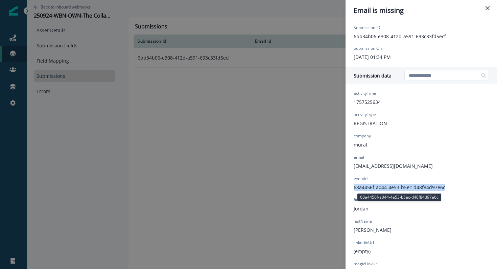
copy p "68a4456f-a044-4e53-b5ec-d48f84d97e6c"
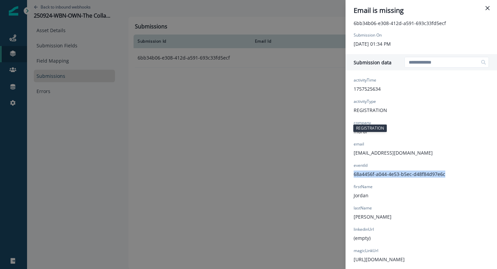
scroll to position [0, 0]
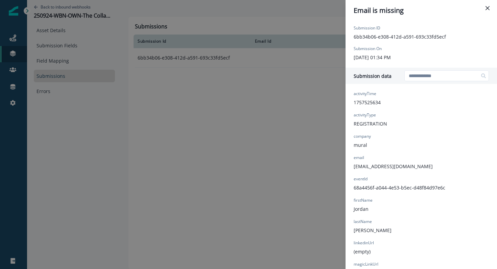
click at [274, 115] on div "Email is missing Submission ID 6bb34b06-e308-412d-a591-693c33fd5ecf Submission …" at bounding box center [248, 134] width 497 height 269
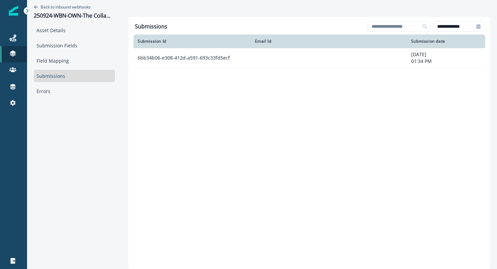
click at [43, 76] on link "Submissions" at bounding box center [74, 76] width 81 height 12
click at [48, 61] on link "Field Mapping" at bounding box center [74, 60] width 81 height 12
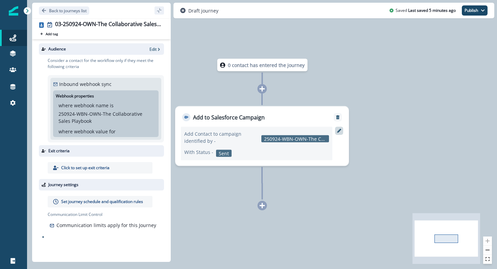
click at [338, 129] on icon at bounding box center [339, 131] width 4 height 4
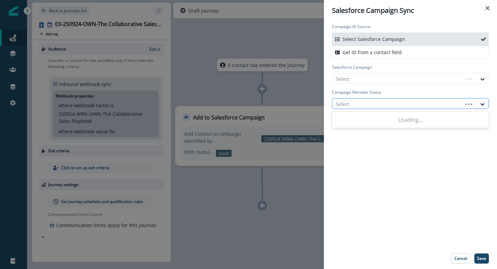
click at [365, 100] on div at bounding box center [397, 104] width 124 height 8
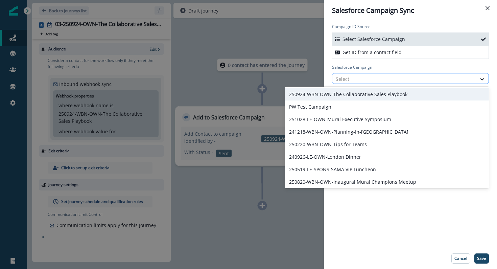
click at [365, 78] on div at bounding box center [403, 79] width 137 height 8
click at [366, 97] on div "250924-WBN-OWN-The Collaborative Sales Playbook" at bounding box center [387, 94] width 204 height 12
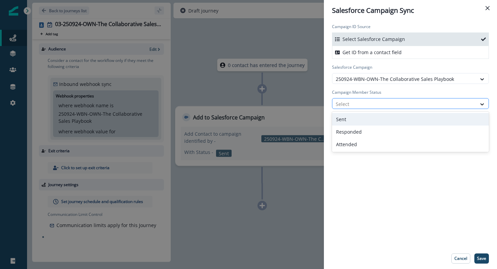
click at [365, 102] on div at bounding box center [403, 104] width 137 height 8
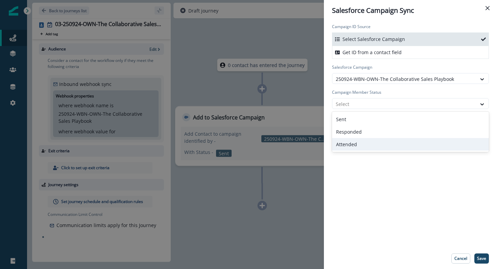
click at [383, 204] on div "Campaign ID Source Select Salesforce Campaign Get ID from a contact field Sales…" at bounding box center [410, 134] width 173 height 227
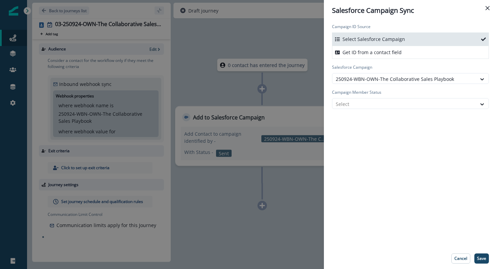
click at [433, 172] on div "Campaign ID Source Select Salesforce Campaign Get ID from a contact field Sales…" at bounding box center [410, 134] width 173 height 227
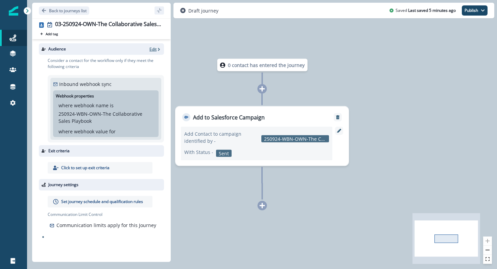
click at [149, 48] on p "Edit" at bounding box center [152, 49] width 7 height 6
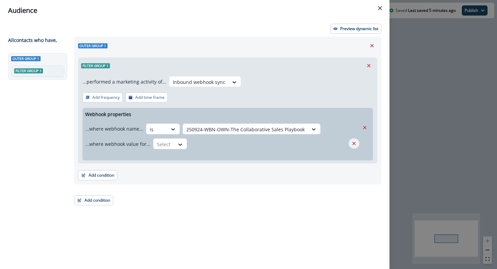
click at [357, 145] on button "Remove" at bounding box center [353, 143] width 11 height 10
click at [358, 30] on p "Preview dynamic list" at bounding box center [359, 28] width 38 height 5
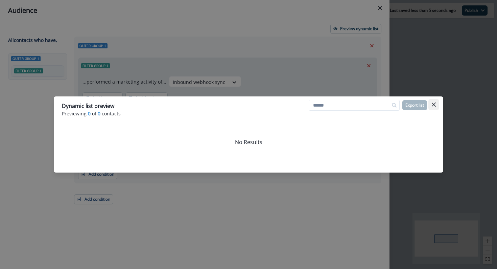
click at [436, 101] on button "Close" at bounding box center [433, 104] width 11 height 11
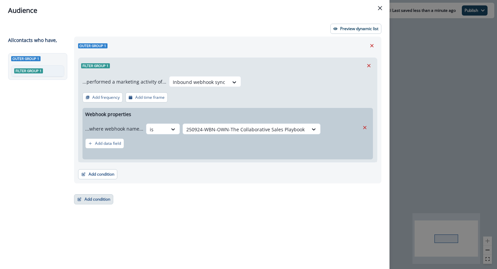
click at [100, 200] on button "Add condition" at bounding box center [93, 199] width 39 height 10
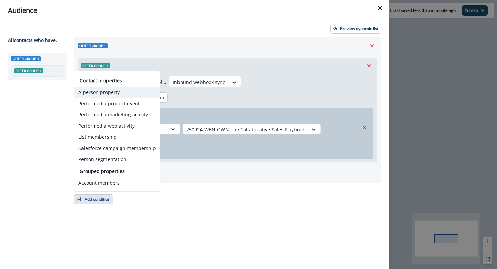
click at [104, 92] on button "A person property" at bounding box center [116, 91] width 85 height 11
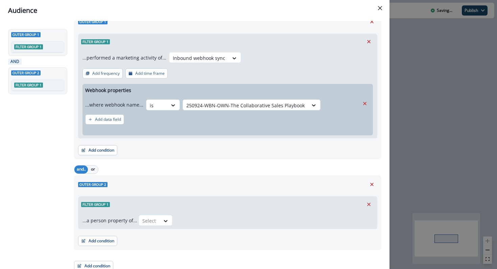
scroll to position [29, 0]
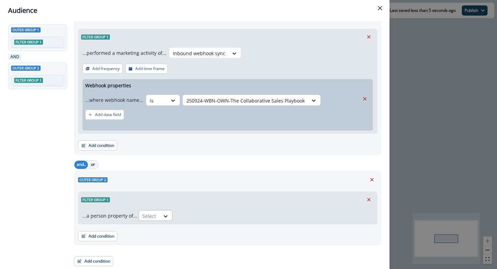
click at [160, 213] on div at bounding box center [165, 215] width 11 height 7
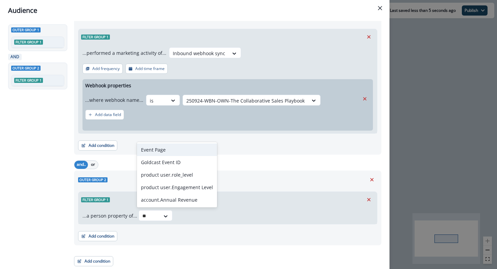
scroll to position [0, 0]
type input "*****"
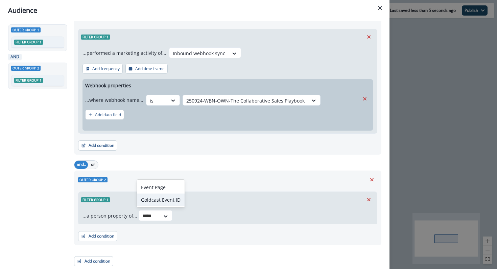
click at [166, 200] on div "Goldcast Event ID" at bounding box center [161, 199] width 48 height 12
click at [227, 215] on icon at bounding box center [227, 215] width 6 height 7
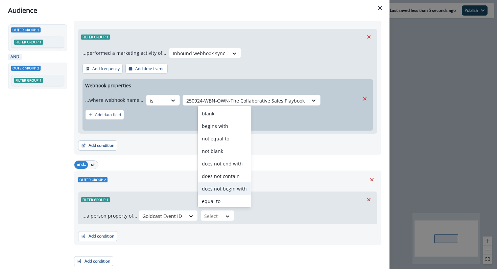
scroll to position [1, 0]
click at [233, 198] on div "equal to" at bounding box center [224, 200] width 53 height 12
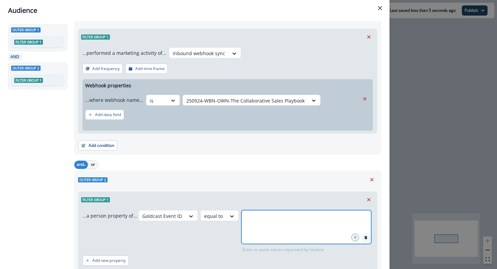
click at [250, 221] on input "text" at bounding box center [306, 218] width 128 height 14
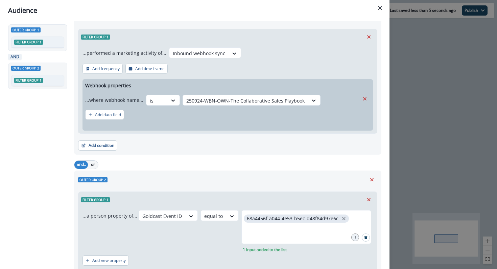
click at [97, 167] on div "and.. or" at bounding box center [227, 164] width 307 height 12
click at [95, 166] on button "or" at bounding box center [93, 164] width 10 height 8
click at [130, 166] on div "and or.." at bounding box center [227, 164] width 307 height 12
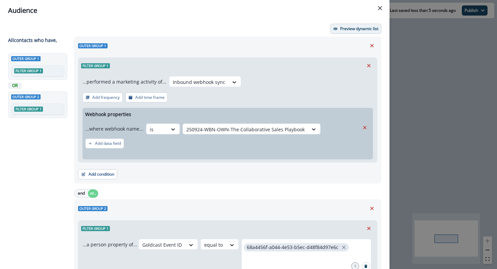
click at [363, 27] on p "Preview dynamic list" at bounding box center [359, 28] width 38 height 5
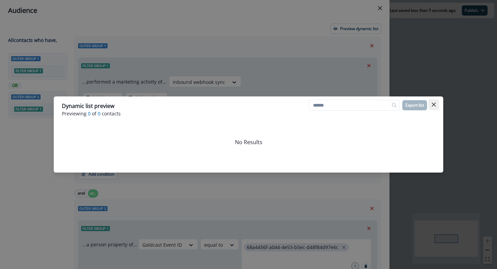
click at [435, 103] on icon "Close" at bounding box center [433, 104] width 4 height 4
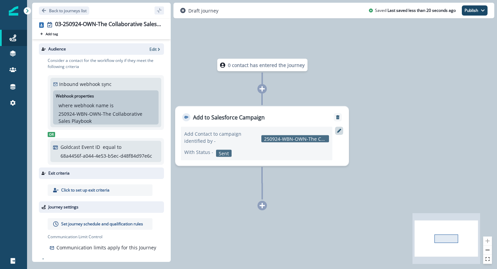
click at [338, 130] on icon at bounding box center [339, 131] width 4 height 4
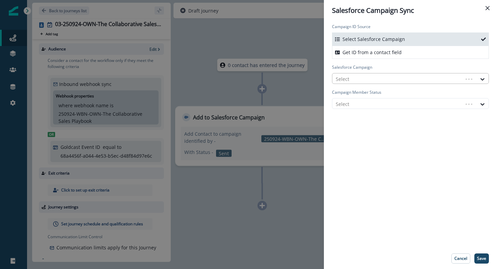
click at [347, 81] on div at bounding box center [397, 79] width 124 height 8
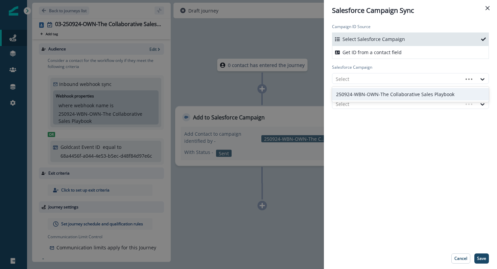
click at [353, 93] on div "250924-WBN-OWN-The Collaborative Sales Playbook" at bounding box center [410, 94] width 157 height 12
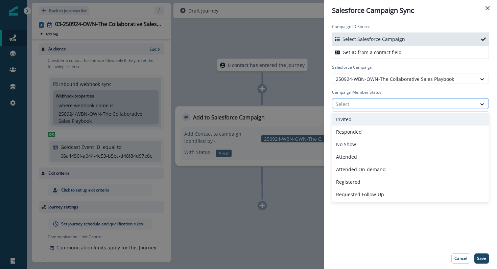
click at [356, 102] on div at bounding box center [403, 104] width 137 height 8
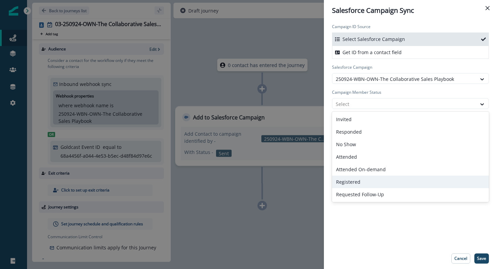
click at [373, 178] on div "Registered" at bounding box center [410, 181] width 157 height 12
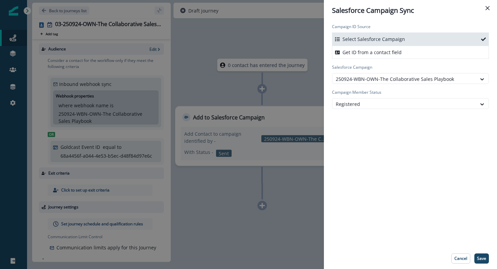
drag, startPoint x: 376, startPoint y: 182, endPoint x: 370, endPoint y: 177, distance: 8.1
click at [376, 182] on div "Campaign ID Source Select Salesforce Campaign Get ID from a contact field Sales…" at bounding box center [410, 134] width 173 height 227
click at [482, 258] on p "Save" at bounding box center [481, 258] width 9 height 5
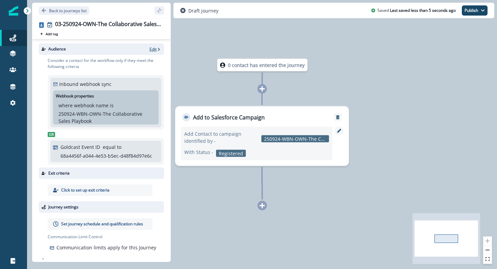
click at [154, 49] on p "Edit" at bounding box center [152, 49] width 7 height 6
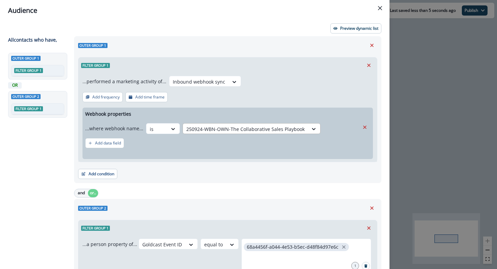
scroll to position [3, 0]
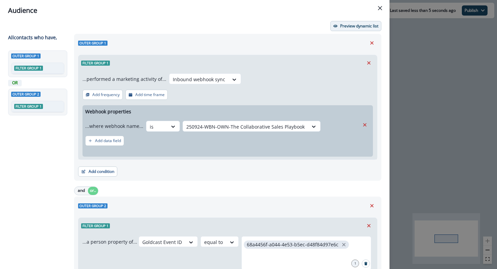
click at [340, 22] on button "Preview dynamic list" at bounding box center [355, 26] width 51 height 10
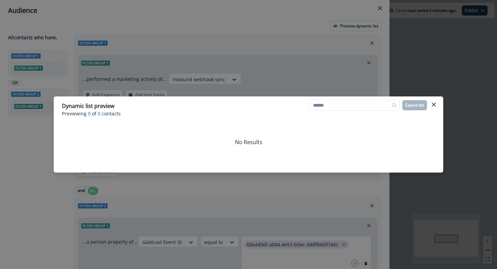
drag, startPoint x: 273, startPoint y: 120, endPoint x: 295, endPoint y: 121, distance: 22.0
click at [274, 120] on header "Dynamic list preview Previewing 0 of 0 contacts Export list" at bounding box center [248, 109] width 389 height 26
click at [434, 105] on icon "Close" at bounding box center [433, 104] width 4 height 4
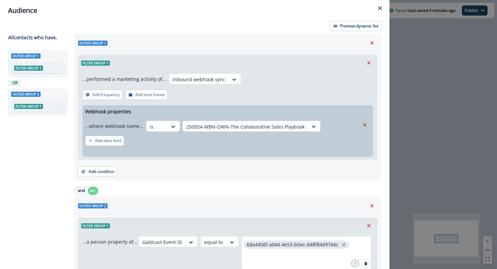
drag, startPoint x: 371, startPoint y: 24, endPoint x: 296, endPoint y: 28, distance: 75.4
click at [296, 28] on div "Preview dynamic list" at bounding box center [194, 26] width 373 height 10
click at [352, 27] on p "Preview dynamic list" at bounding box center [359, 26] width 38 height 5
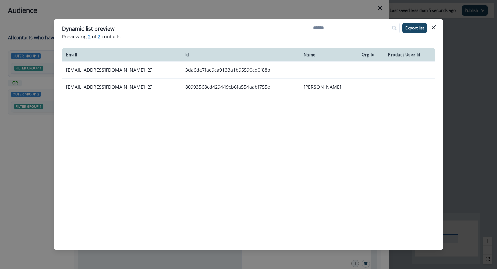
click at [435, 30] on button "Close" at bounding box center [433, 27] width 11 height 11
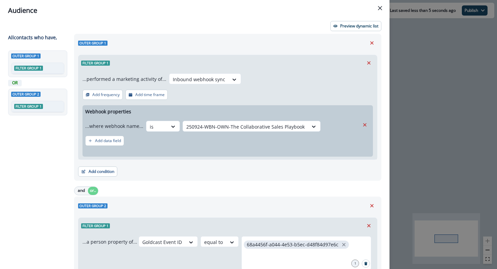
scroll to position [6, 0]
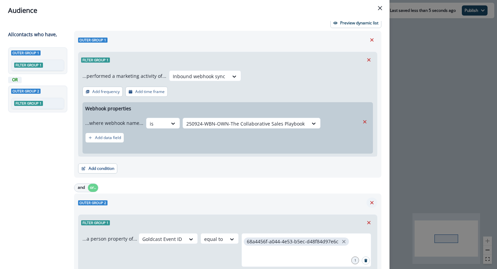
click at [370, 198] on button "Remove" at bounding box center [371, 202] width 11 height 10
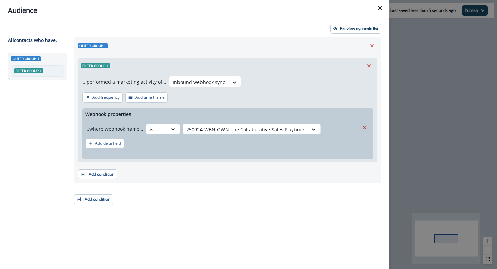
scroll to position [0, 0]
click at [351, 25] on button "Preview dynamic list" at bounding box center [355, 29] width 51 height 10
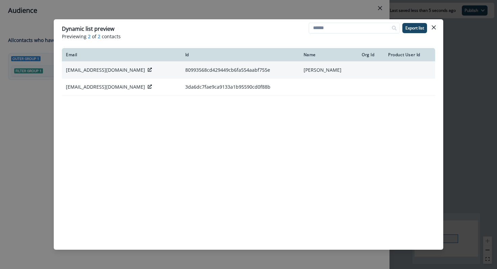
drag, startPoint x: 316, startPoint y: 70, endPoint x: 338, endPoint y: 75, distance: 22.8
click at [337, 75] on td "Jordan Mauldin" at bounding box center [328, 69] width 58 height 17
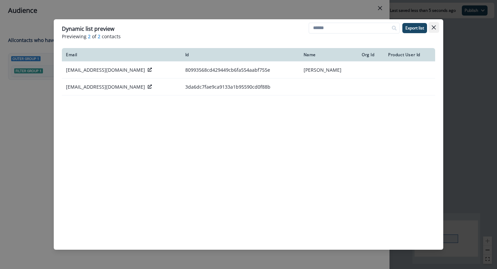
click at [437, 27] on button "Close" at bounding box center [433, 27] width 11 height 11
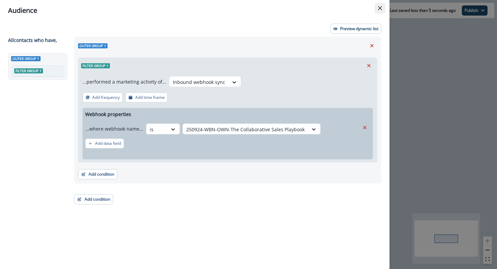
click at [379, 11] on button "Close" at bounding box center [379, 8] width 11 height 11
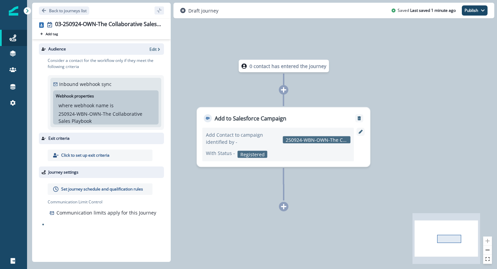
click at [283, 207] on icon at bounding box center [283, 206] width 5 height 5
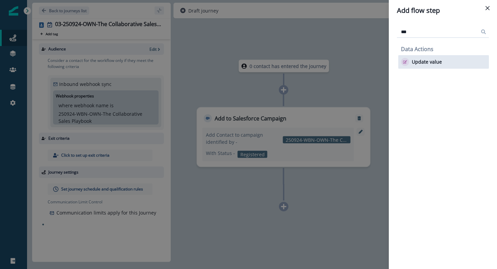
type input "***"
click at [421, 59] on p "Update value" at bounding box center [426, 62] width 30 height 6
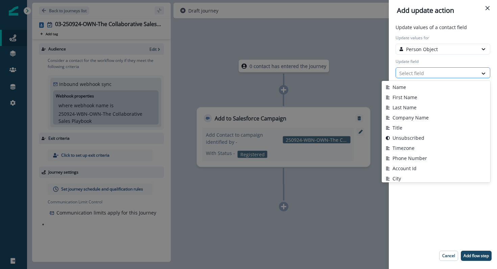
click at [417, 74] on div at bounding box center [436, 73] width 75 height 8
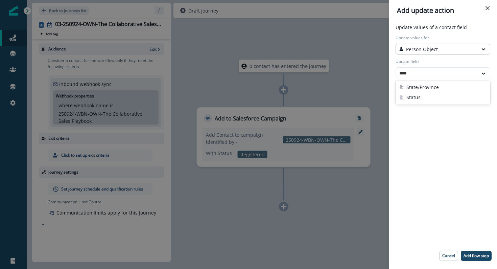
type input "****"
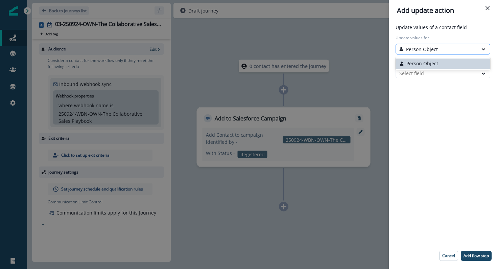
click at [446, 46] on div "Person Object" at bounding box center [436, 49] width 75 height 7
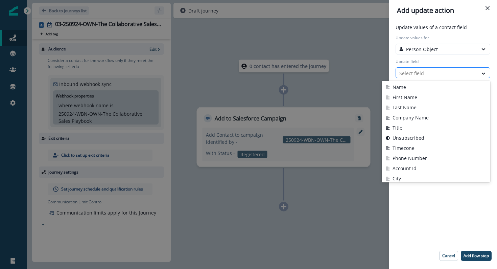
click at [472, 71] on div at bounding box center [436, 73] width 75 height 8
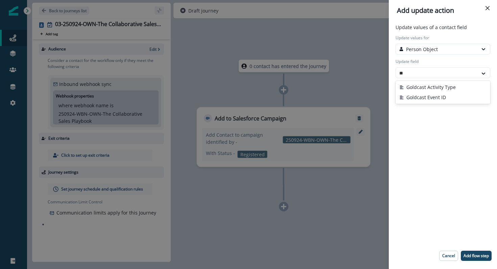
type input "***"
click at [446, 89] on button "Goldcast Activity Type" at bounding box center [442, 87] width 95 height 10
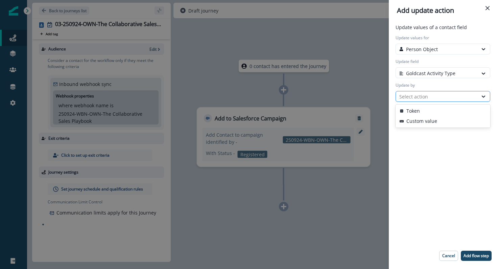
click at [435, 98] on div "Select action" at bounding box center [436, 96] width 75 height 7
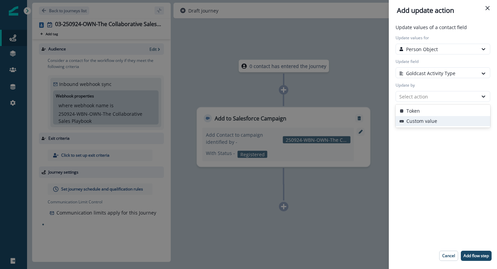
click at [436, 120] on button "Custom value" at bounding box center [442, 121] width 95 height 10
click at [431, 121] on input "New value" at bounding box center [442, 120] width 95 height 11
click at [446, 253] on p "Cancel" at bounding box center [448, 255] width 13 height 5
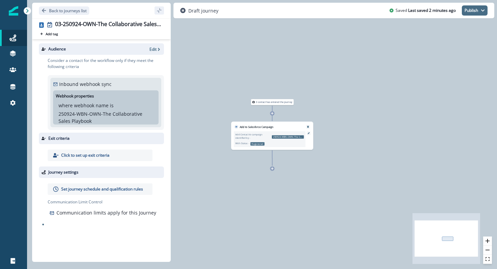
click at [478, 10] on button "Publish" at bounding box center [474, 10] width 26 height 10
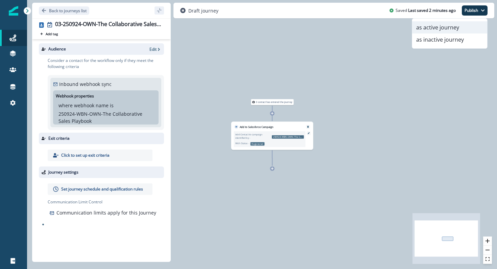
click at [460, 26] on button "as active journey" at bounding box center [449, 27] width 75 height 12
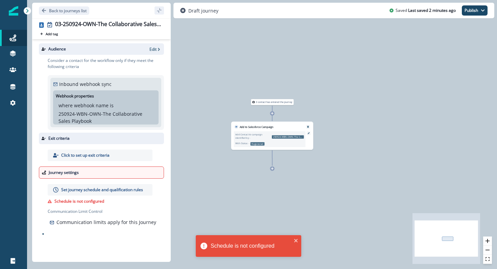
click at [90, 196] on div "Set journey schedule and qualification rules Schedule is not configured Communi…" at bounding box center [106, 205] width 116 height 43
click at [92, 188] on p "Set journey schedule and qualification rules" at bounding box center [102, 189] width 82 height 6
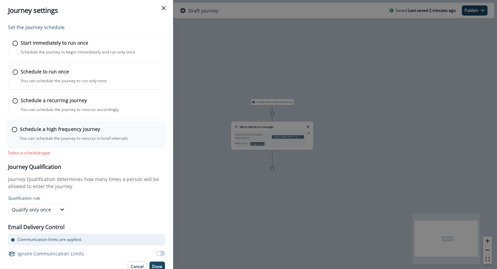
click at [15, 128] on icon at bounding box center [14, 129] width 5 height 5
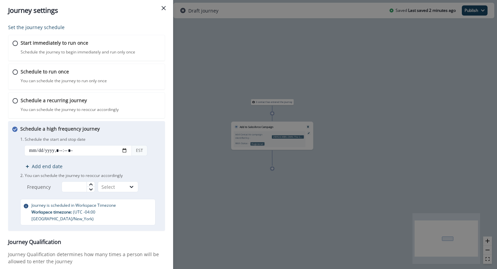
scroll to position [19, 0]
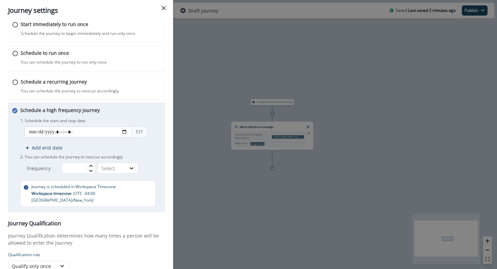
drag, startPoint x: 131, startPoint y: 132, endPoint x: 128, endPoint y: 131, distance: 3.4
click at [129, 132] on input "datetime-local" at bounding box center [77, 131] width 107 height 11
click at [125, 131] on input "datetime-local" at bounding box center [77, 131] width 107 height 11
type input "**********"
click at [155, 118] on p "1. Schedule the start and stop date" at bounding box center [90, 121] width 141 height 6
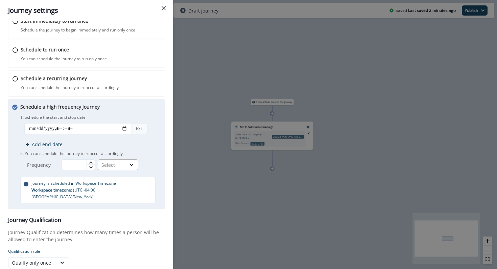
scroll to position [26, 0]
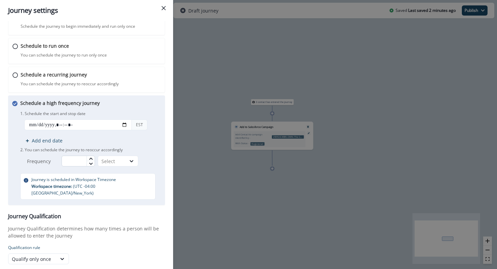
click at [73, 159] on input "text" at bounding box center [77, 160] width 33 height 11
type input "**"
click at [118, 157] on div "Select" at bounding box center [112, 161] width 28 height 8
click at [117, 176] on div "Minutes" at bounding box center [119, 176] width 41 height 12
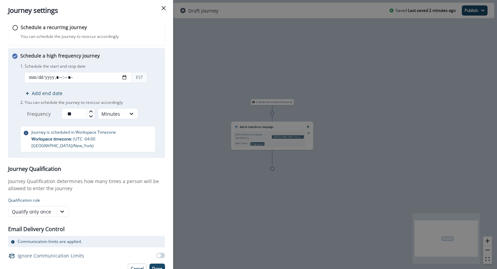
scroll to position [74, 0]
click at [154, 265] on p "Done" at bounding box center [157, 267] width 10 height 5
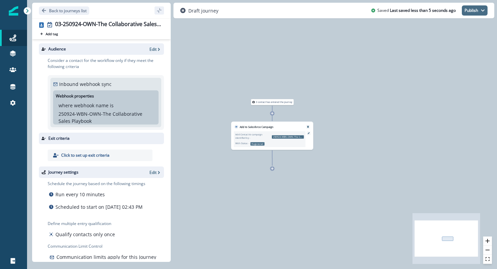
click at [480, 9] on button "Publish" at bounding box center [474, 10] width 26 height 10
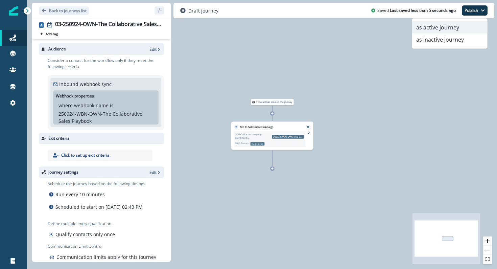
click at [466, 22] on button "as active journey" at bounding box center [449, 27] width 75 height 12
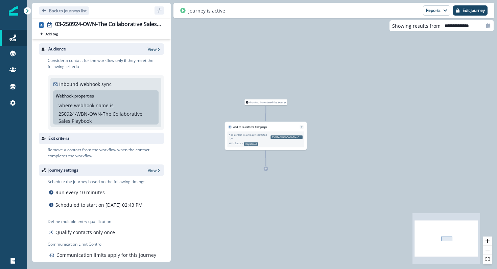
click at [267, 172] on div "0 contact has entered the journey Add to Salesforce Campaign Add Contact to cam…" at bounding box center [262, 134] width 470 height 269
click at [266, 172] on div "0 contact has entered the journey Add to Salesforce Campaign Add Contact to cam…" at bounding box center [262, 134] width 470 height 269
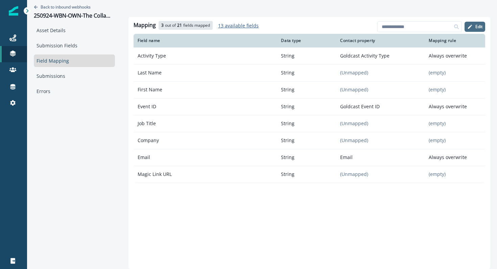
click at [479, 25] on p "Edit" at bounding box center [478, 26] width 7 height 5
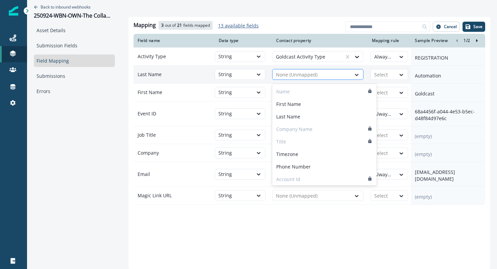
click at [350, 78] on div "None (Unmapped)" at bounding box center [311, 74] width 78 height 11
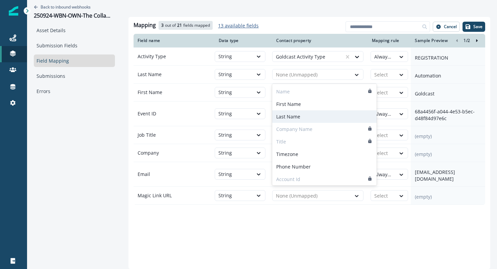
click at [306, 112] on div "Last Name" at bounding box center [324, 116] width 104 height 12
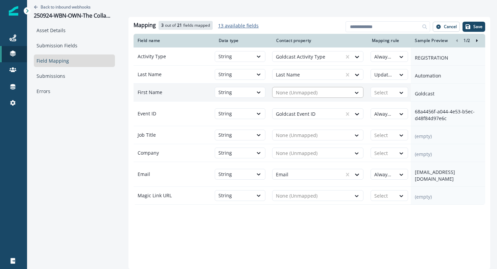
click at [302, 94] on div at bounding box center [312, 92] width 72 height 8
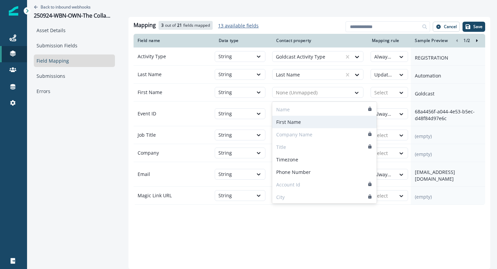
click at [302, 121] on div "First Name" at bounding box center [324, 122] width 104 height 12
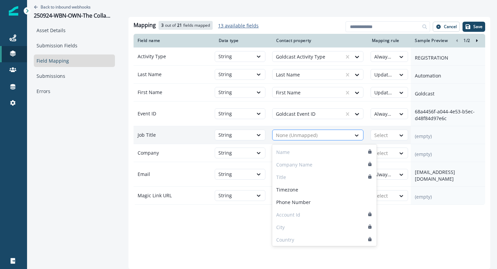
click at [298, 139] on div at bounding box center [312, 135] width 72 height 8
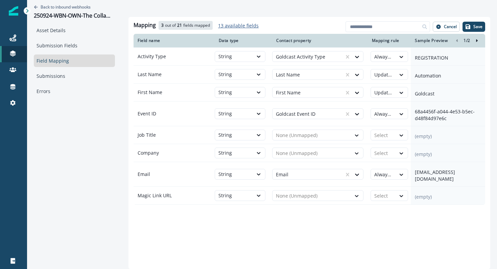
click at [215, 228] on div "Mapping 3 out of 21 fields mapped 13 available fields Add fields Cancel Save Fi…" at bounding box center [308, 143] width 361 height 252
click at [282, 156] on div at bounding box center [312, 153] width 72 height 8
click at [202, 224] on div "Mapping 3 out of 21 fields mapped 13 available fields Add fields Cancel Save Fi…" at bounding box center [308, 143] width 361 height 252
click at [475, 23] on button "Save" at bounding box center [473, 27] width 23 height 10
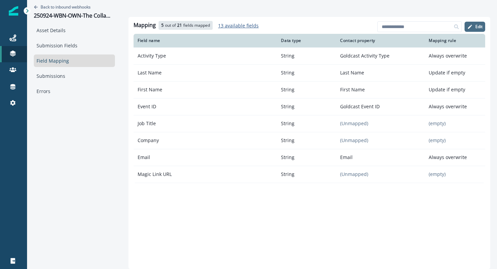
click at [477, 24] on button "Edit" at bounding box center [474, 27] width 21 height 10
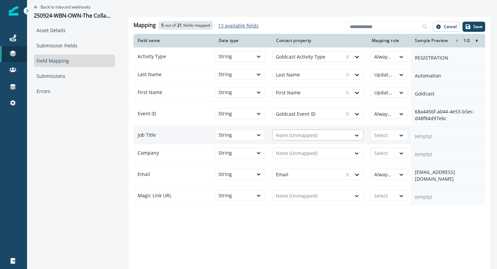
click at [323, 137] on div at bounding box center [312, 135] width 72 height 8
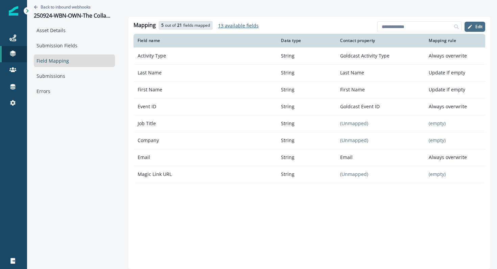
click at [474, 27] on button "Edit" at bounding box center [474, 27] width 21 height 10
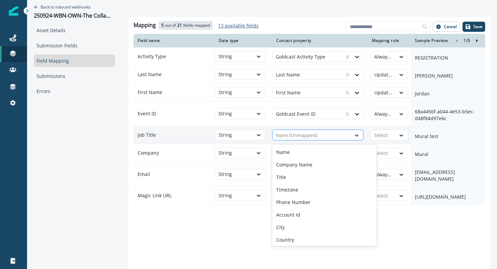
click at [333, 137] on div at bounding box center [312, 135] width 72 height 8
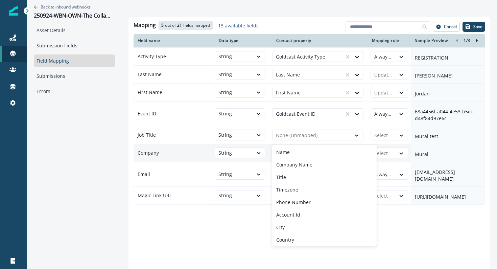
drag, startPoint x: 313, startPoint y: 175, endPoint x: 309, endPoint y: 162, distance: 13.6
click at [313, 175] on div "Title" at bounding box center [324, 177] width 104 height 12
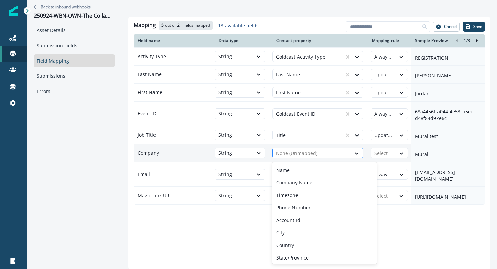
click at [279, 154] on div at bounding box center [312, 153] width 72 height 8
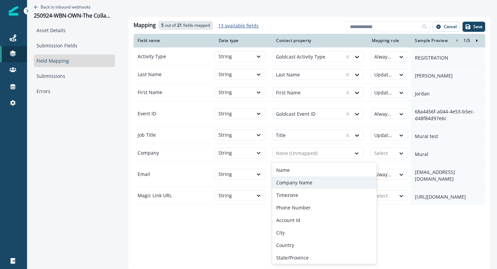
click at [298, 184] on p "Company Name" at bounding box center [294, 182] width 36 height 7
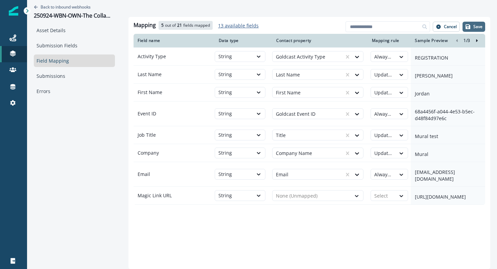
click at [475, 27] on p "Save" at bounding box center [477, 26] width 9 height 5
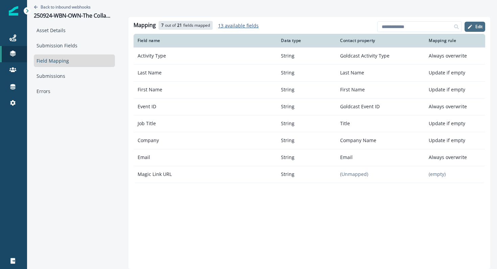
click at [467, 27] on icon "button" at bounding box center [469, 26] width 5 height 5
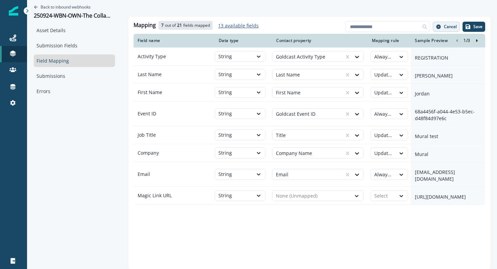
click at [442, 29] on button "Cancel" at bounding box center [445, 27] width 27 height 10
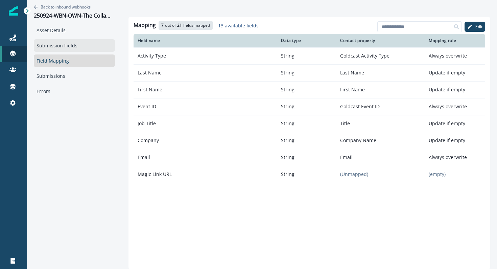
click at [52, 39] on link "Submission Fields" at bounding box center [74, 45] width 81 height 12
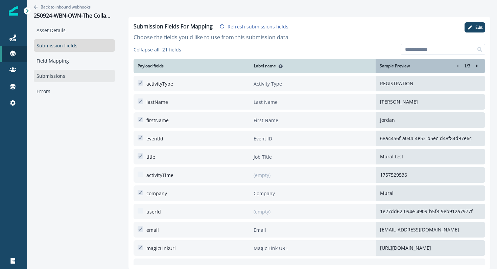
click at [52, 80] on link "Submissions" at bounding box center [74, 76] width 81 height 12
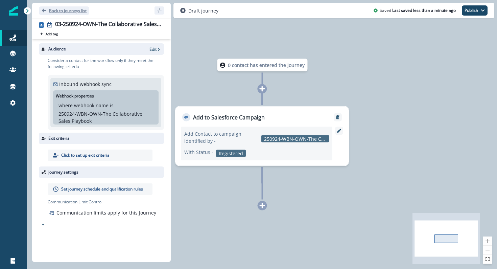
click at [79, 10] on p "Back to journeys list" at bounding box center [67, 11] width 37 height 6
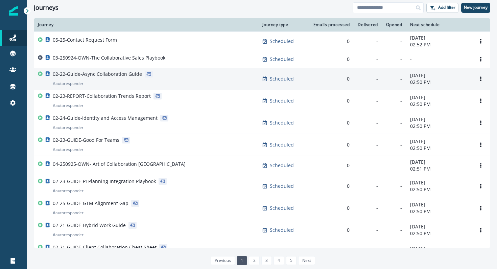
click at [119, 73] on p "02-22-Guide-Async Collaboration Guide" at bounding box center [97, 74] width 89 height 7
